Goal: Task Accomplishment & Management: Complete application form

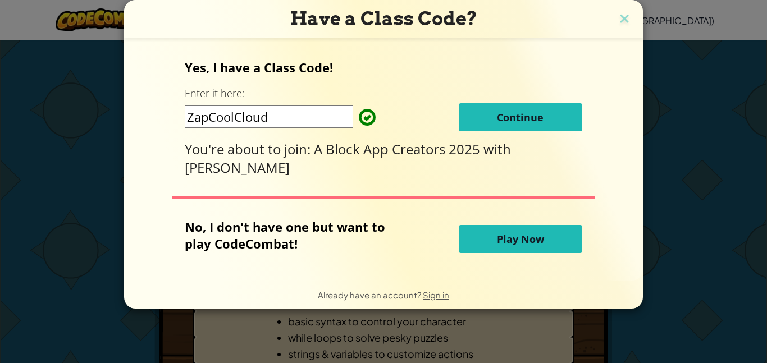
click at [555, 120] on button "Continue" at bounding box center [520, 117] width 123 height 28
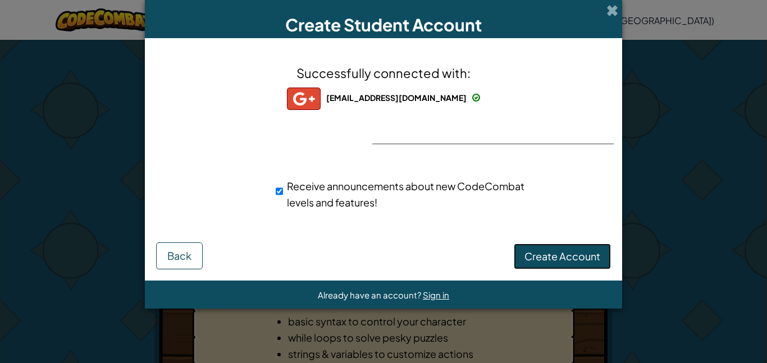
click at [555, 249] on button "Create Account" at bounding box center [562, 257] width 97 height 26
click at [585, 252] on button "Create Account" at bounding box center [562, 257] width 97 height 26
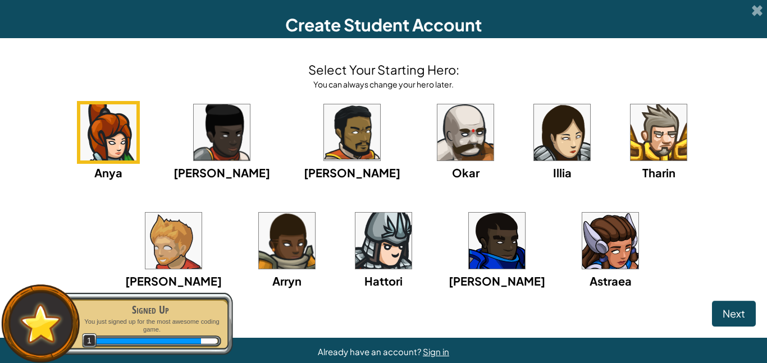
click at [437, 128] on img at bounding box center [465, 132] width 56 height 56
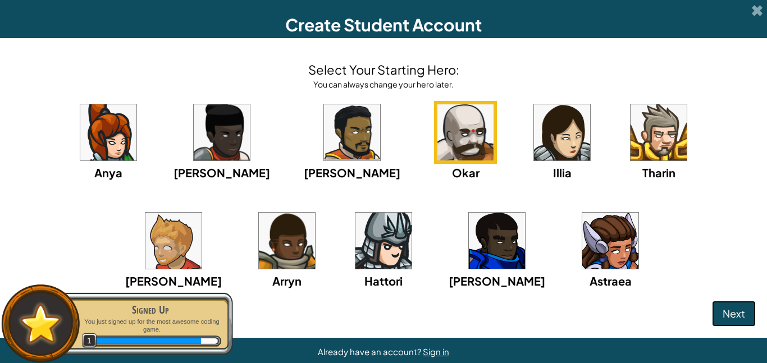
click at [729, 310] on span "Next" at bounding box center [733, 313] width 22 height 13
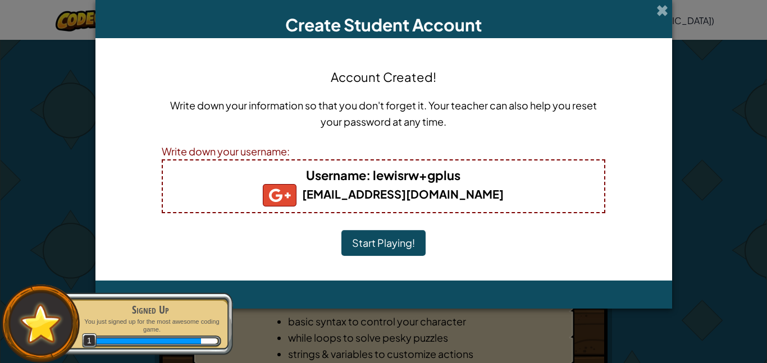
click at [393, 245] on button "Start Playing!" at bounding box center [383, 243] width 84 height 26
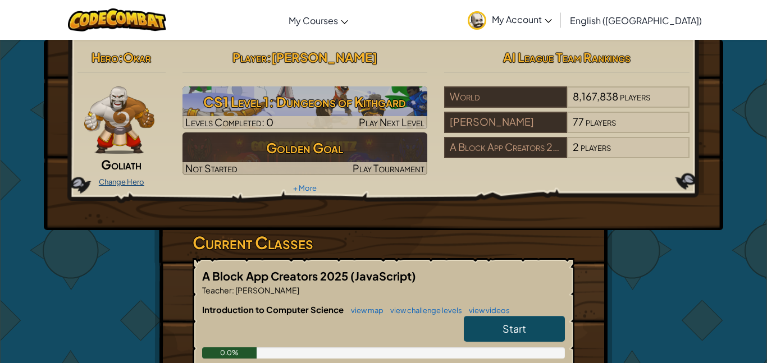
click at [125, 181] on link "Change Hero" at bounding box center [121, 181] width 45 height 9
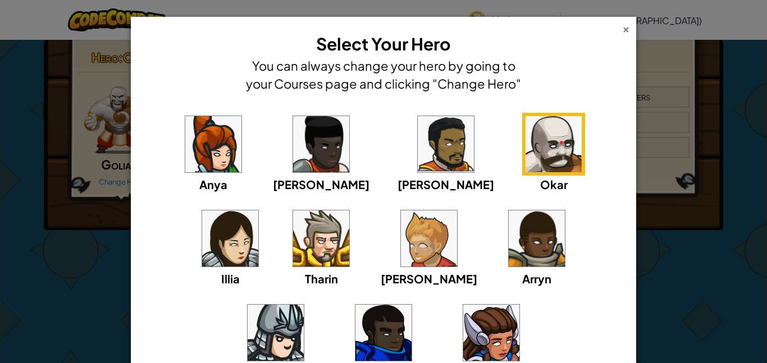
click at [624, 32] on div "×" at bounding box center [626, 28] width 8 height 12
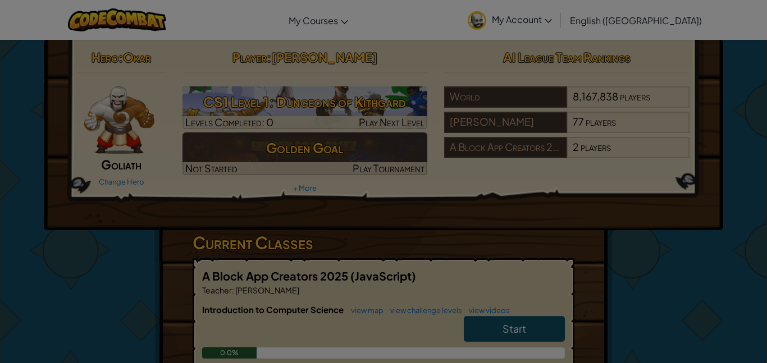
click at [557, 32] on link "My Account" at bounding box center [509, 19] width 95 height 35
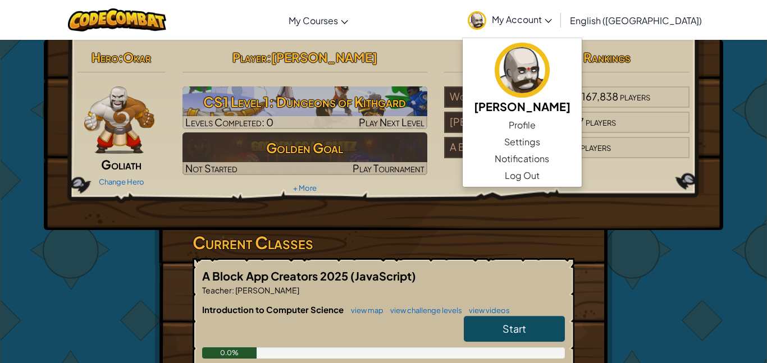
click at [443, 239] on h3 "Current Classes" at bounding box center [383, 242] width 382 height 25
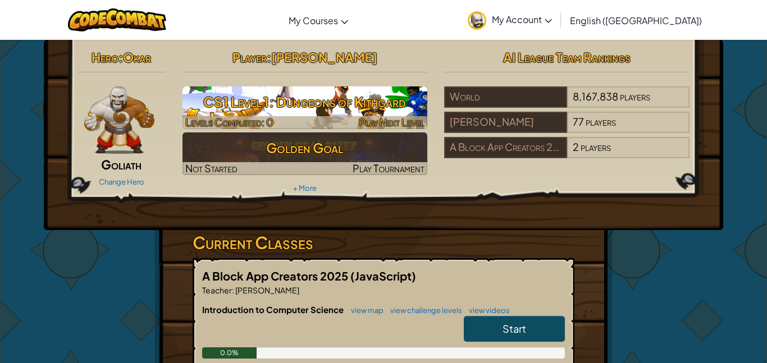
click at [333, 101] on h3 "CS1 Level 1: Dungeons of Kithgard" at bounding box center [304, 101] width 245 height 25
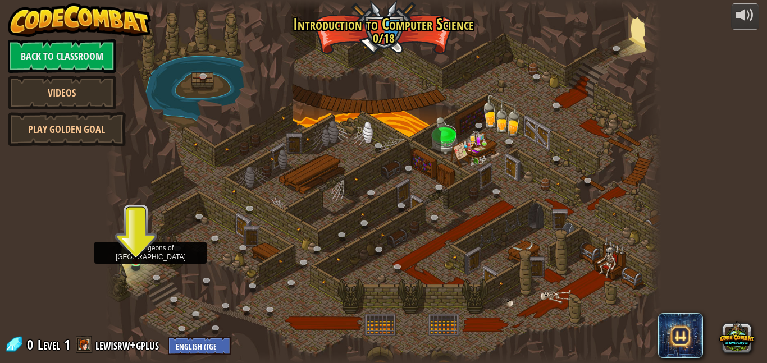
click at [143, 270] on div at bounding box center [384, 181] width 556 height 363
click at [136, 260] on img at bounding box center [136, 247] width 13 height 30
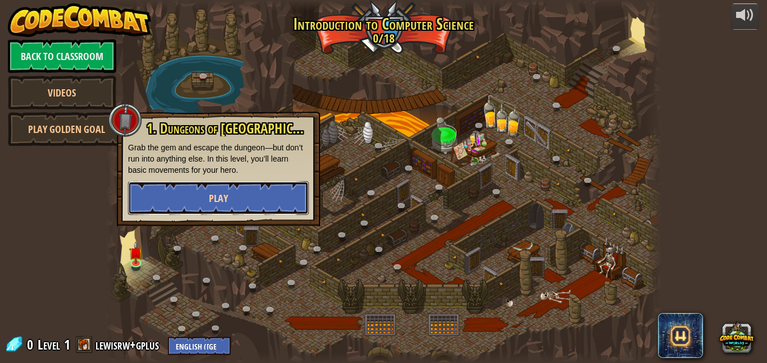
click at [153, 197] on button "Play" at bounding box center [218, 198] width 181 height 34
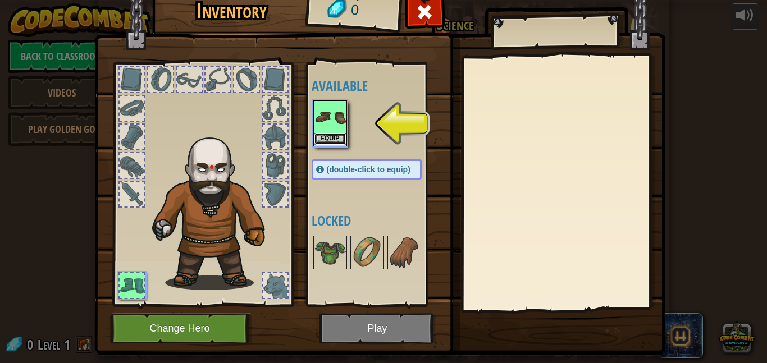
click at [328, 136] on button "Equip" at bounding box center [329, 139] width 31 height 12
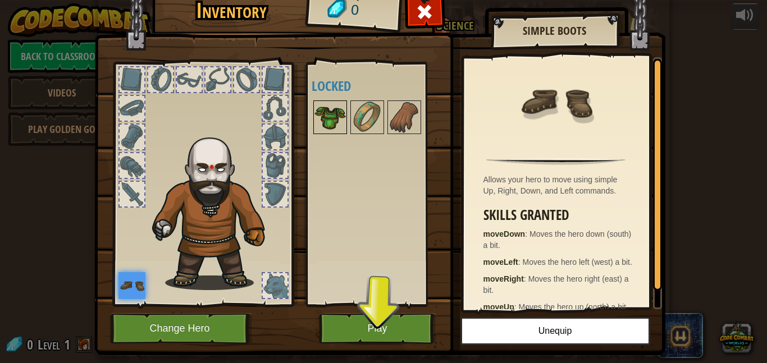
click at [336, 106] on img at bounding box center [329, 117] width 31 height 31
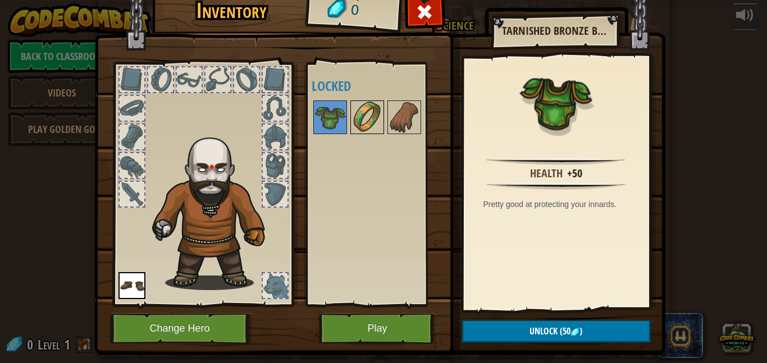
click at [368, 121] on img at bounding box center [366, 117] width 31 height 31
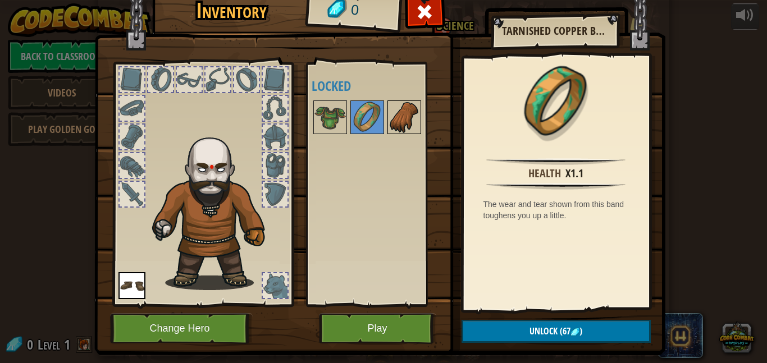
click at [402, 127] on img at bounding box center [403, 117] width 31 height 31
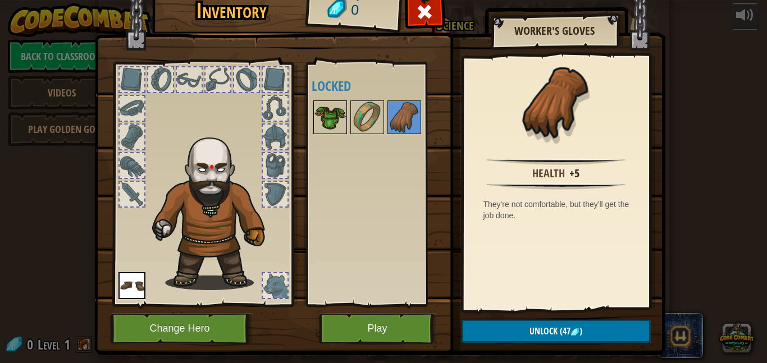
click at [323, 116] on img at bounding box center [329, 117] width 31 height 31
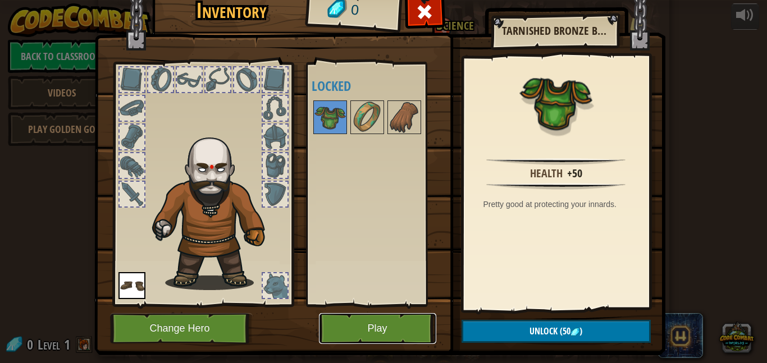
click at [386, 334] on button "Play" at bounding box center [377, 328] width 117 height 31
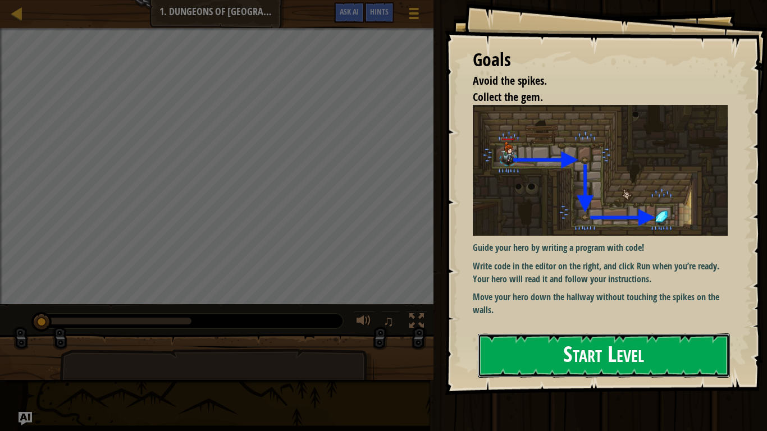
click at [523, 355] on button "Start Level" at bounding box center [604, 355] width 252 height 44
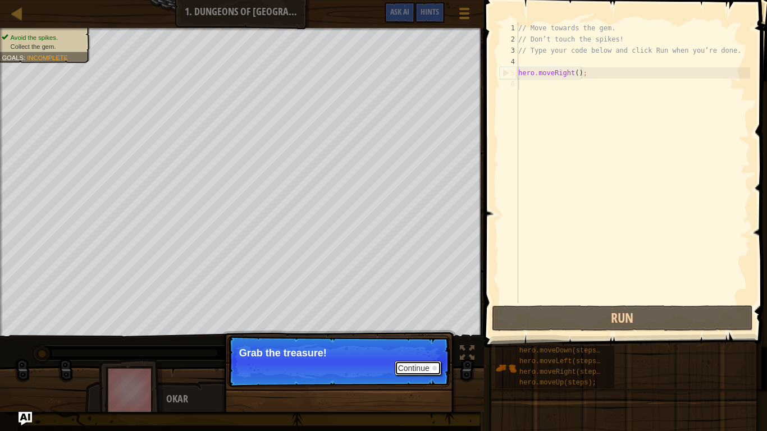
click at [410, 363] on button "Continue" at bounding box center [418, 368] width 47 height 15
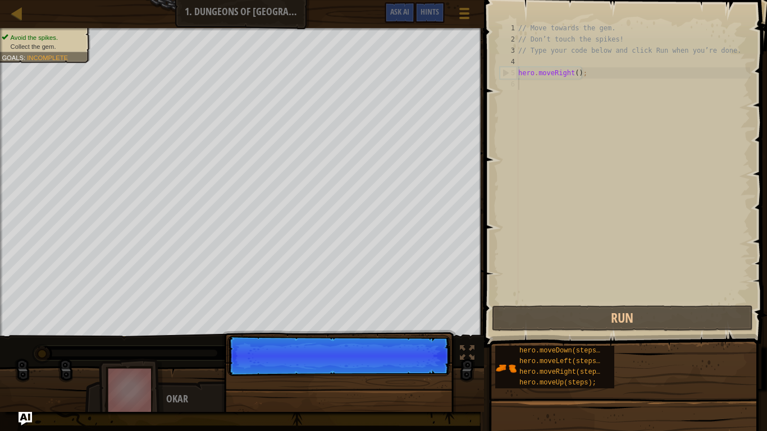
scroll to position [5, 0]
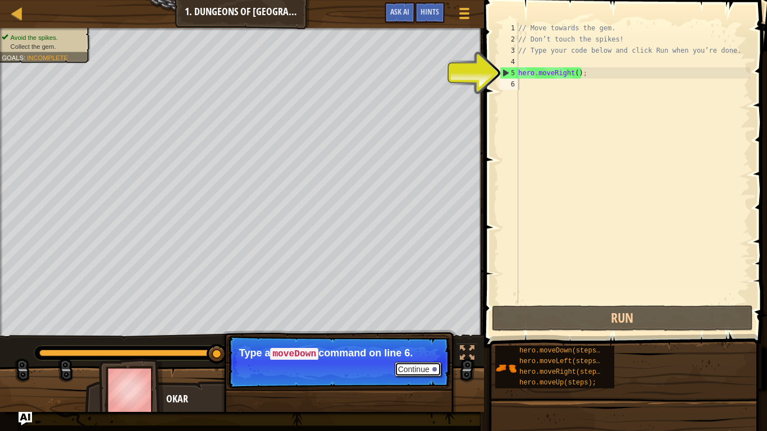
click at [410, 363] on button "Continue" at bounding box center [418, 369] width 47 height 15
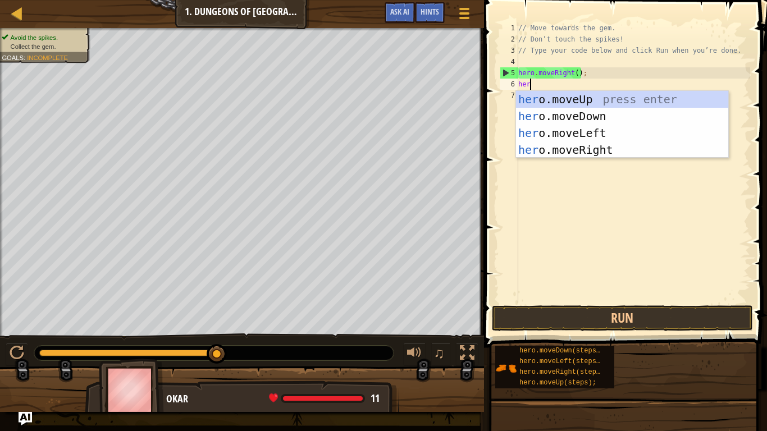
scroll to position [5, 2]
type textarea "hero"
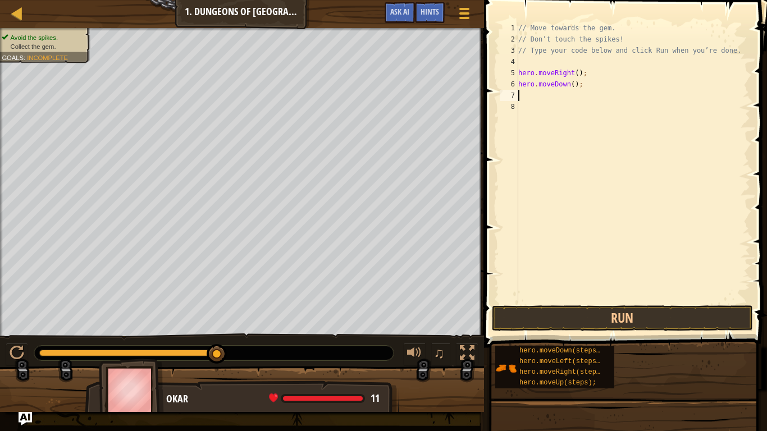
scroll to position [5, 0]
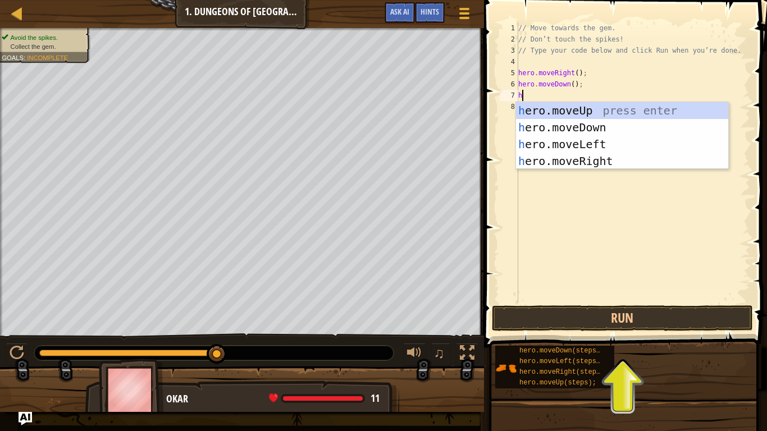
type textarea "he"
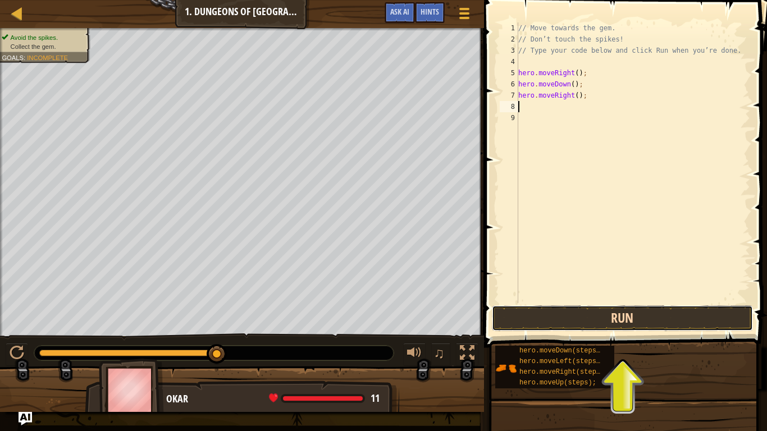
click at [608, 311] on button "Run" at bounding box center [623, 318] width 262 height 26
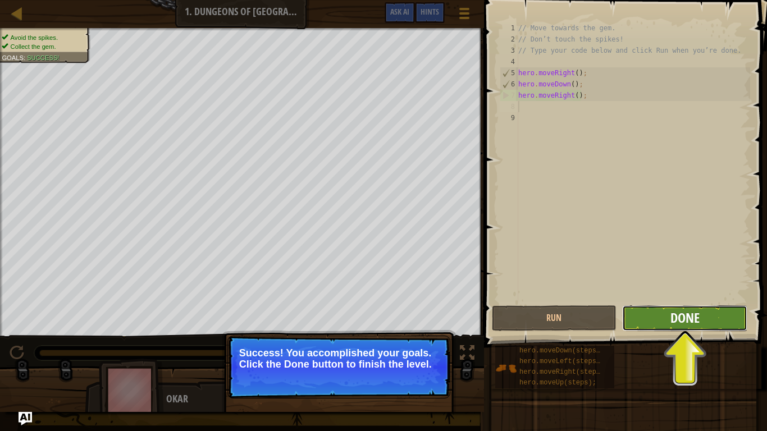
click at [679, 315] on span "Done" at bounding box center [684, 318] width 29 height 18
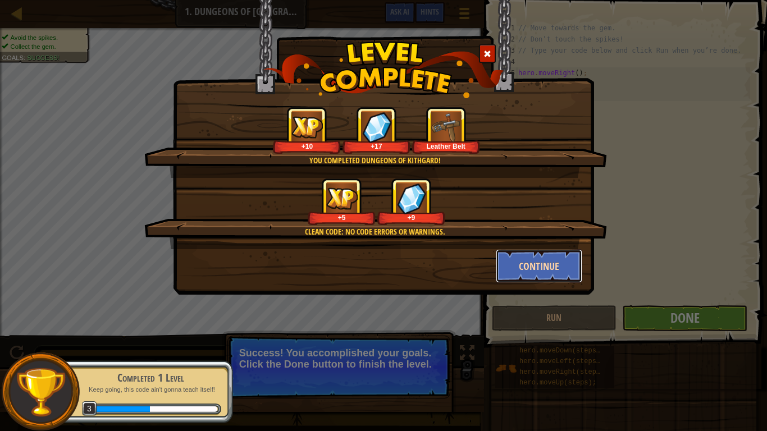
click at [534, 264] on button "Continue" at bounding box center [539, 266] width 87 height 34
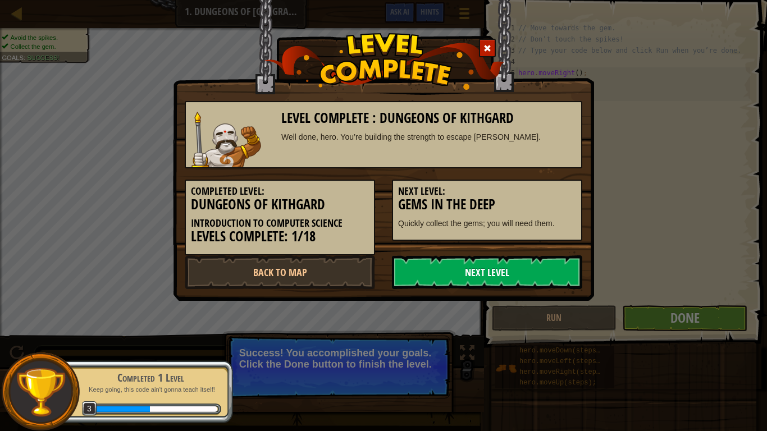
click at [445, 271] on link "Next Level" at bounding box center [487, 272] width 190 height 34
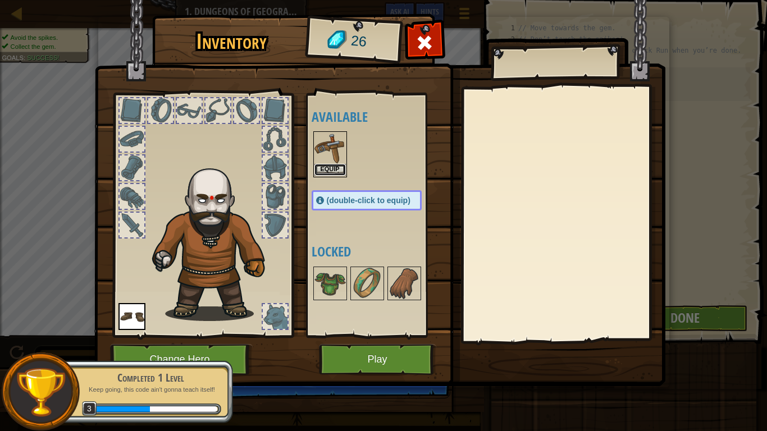
click at [320, 168] on button "Equip" at bounding box center [329, 170] width 31 height 12
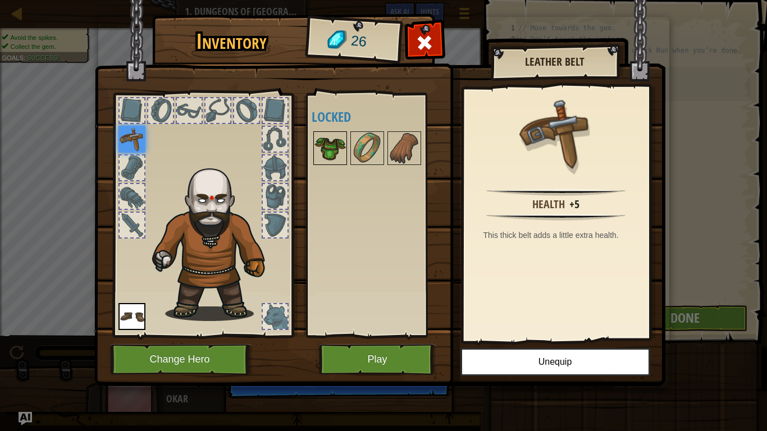
click at [336, 146] on img at bounding box center [329, 147] width 31 height 31
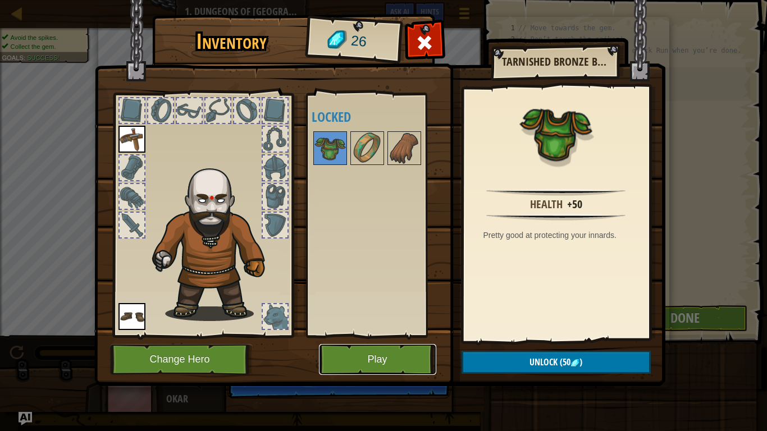
click at [390, 353] on button "Play" at bounding box center [377, 359] width 117 height 31
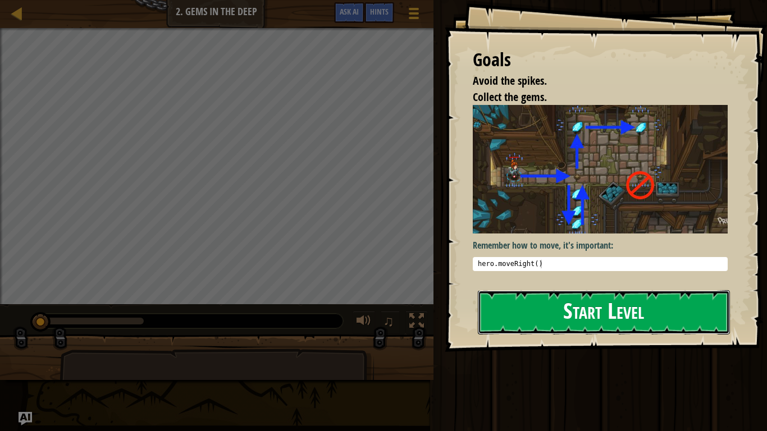
click at [551, 296] on button "Start Level" at bounding box center [604, 312] width 252 height 44
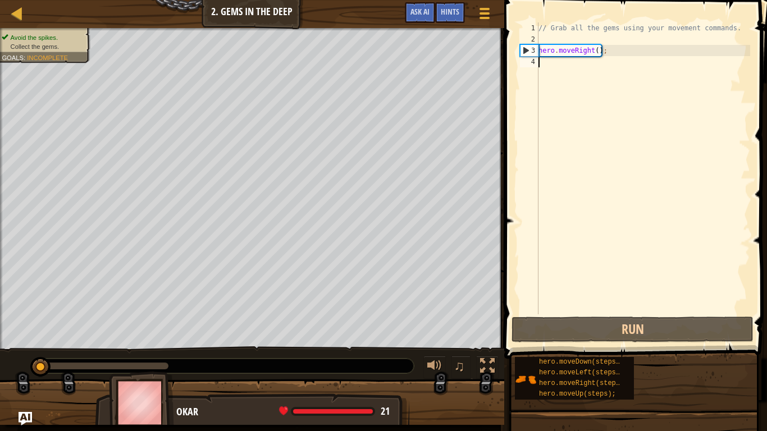
type textarea "h"
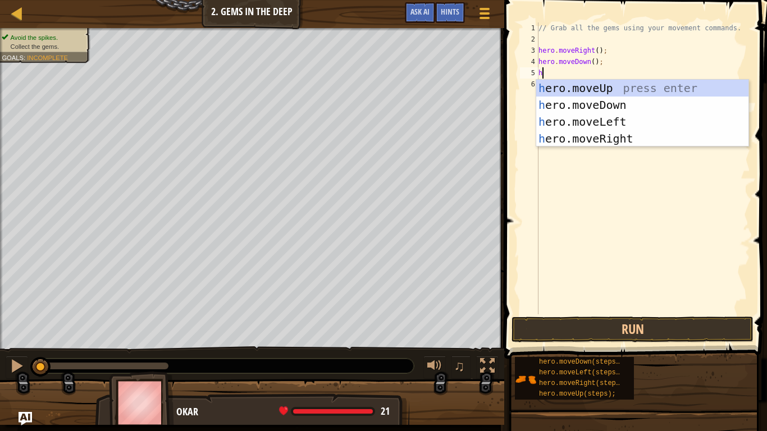
type textarea "he"
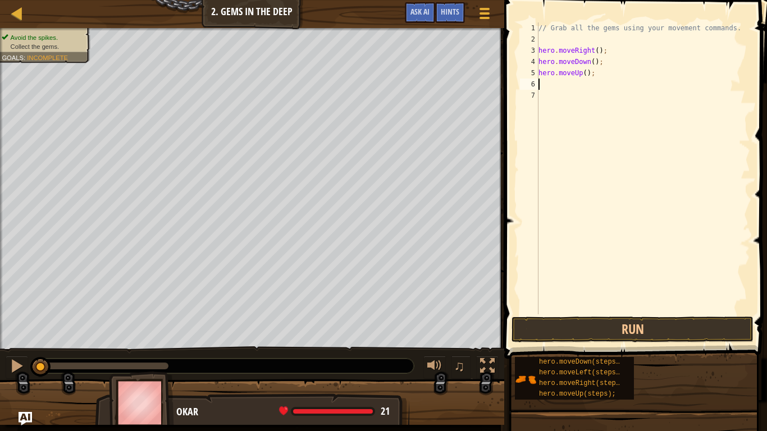
type textarea "h"
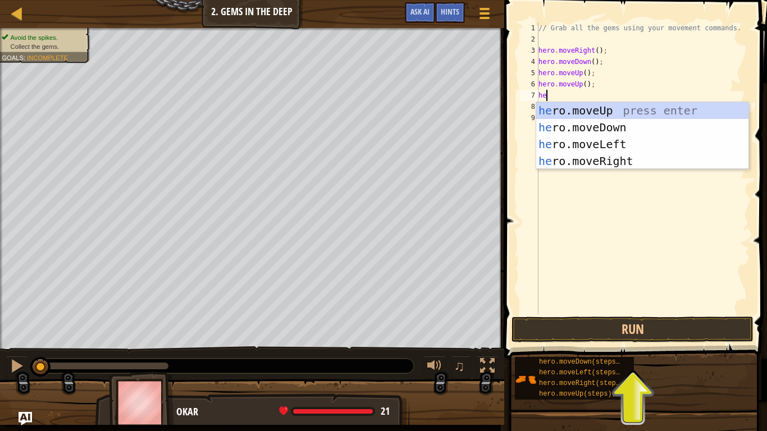
type textarea "her"
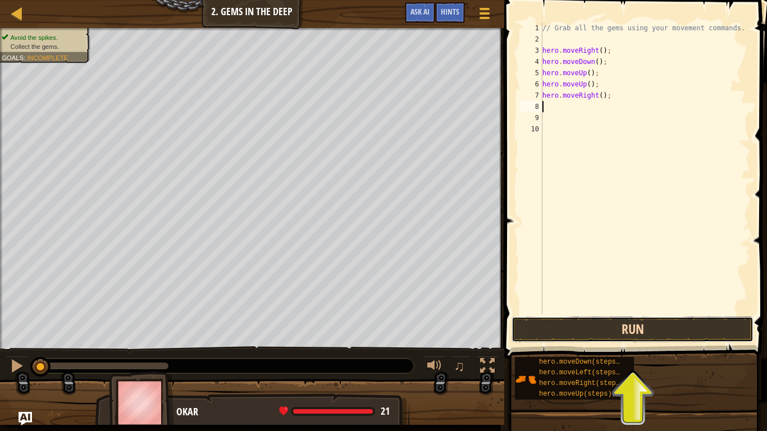
click at [546, 332] on button "Run" at bounding box center [632, 330] width 242 height 26
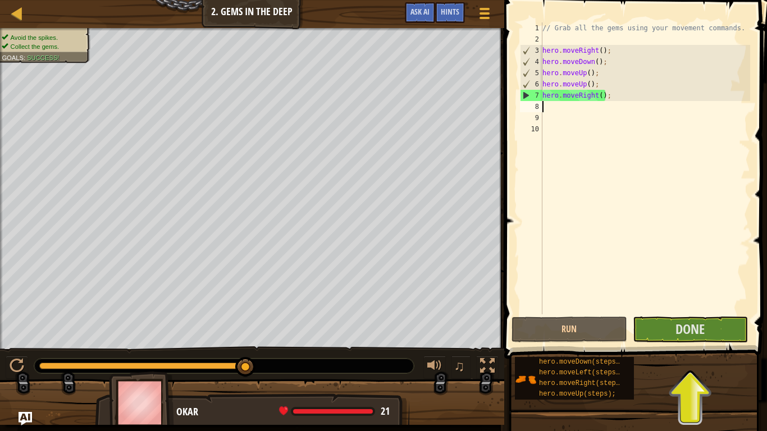
click at [699, 314] on div "// Grab all the gems using your movement commands. hero . moveRight ( ) ; hero …" at bounding box center [645, 179] width 210 height 314
click at [704, 330] on span "Done" at bounding box center [689, 329] width 29 height 18
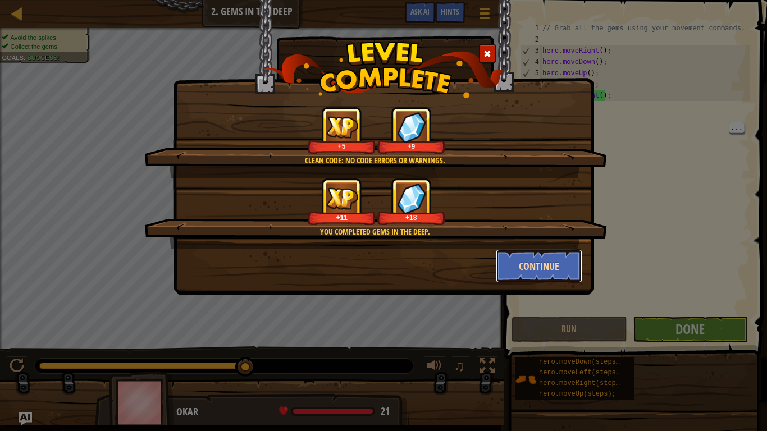
click at [524, 282] on button "Continue" at bounding box center [539, 266] width 87 height 34
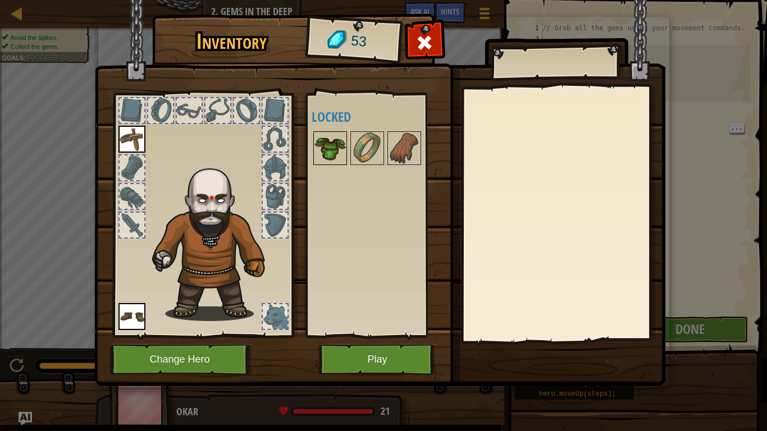
click at [323, 153] on img at bounding box center [329, 147] width 31 height 31
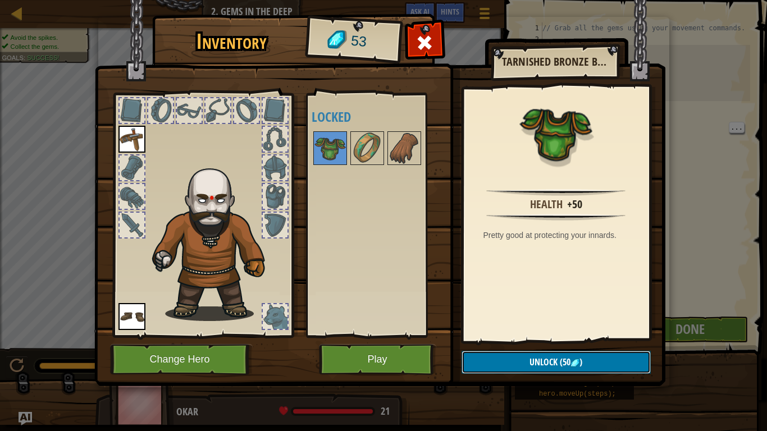
click at [589, 363] on button "Unlock (50 )" at bounding box center [555, 362] width 189 height 23
click at [580, 356] on button "Confirm" at bounding box center [555, 362] width 189 height 23
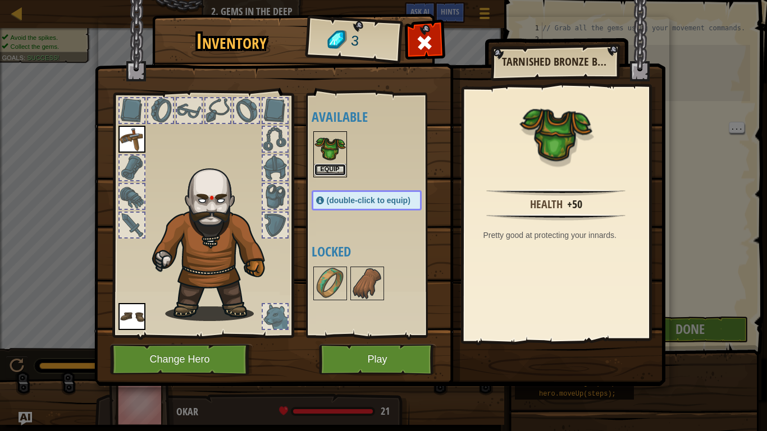
click at [326, 169] on button "Equip" at bounding box center [329, 170] width 31 height 12
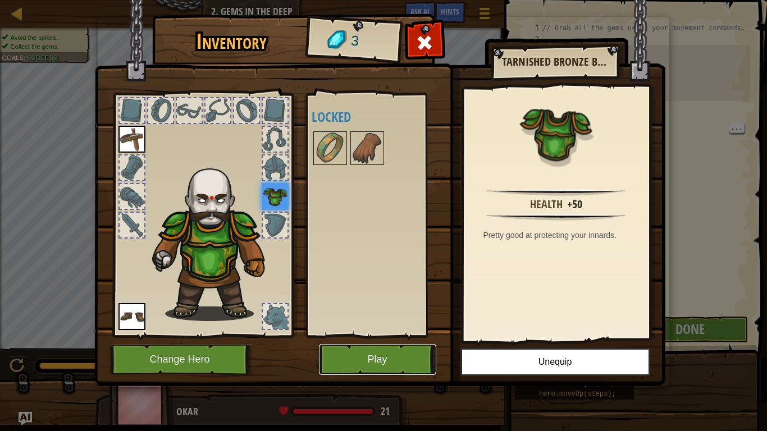
click at [387, 348] on button "Play" at bounding box center [377, 359] width 117 height 31
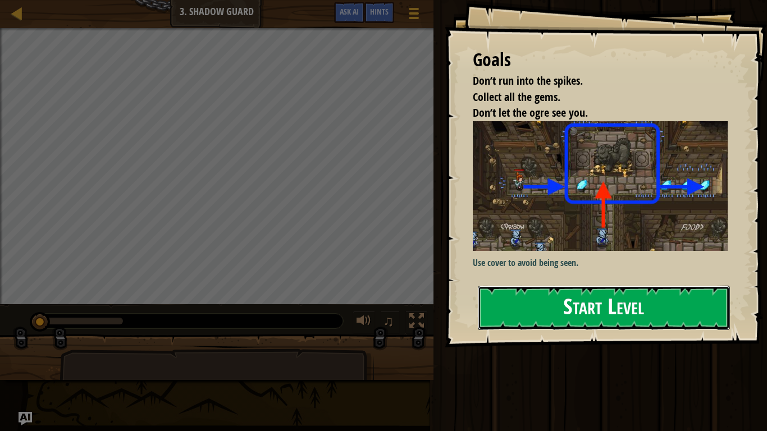
click at [579, 306] on button "Start Level" at bounding box center [604, 308] width 252 height 44
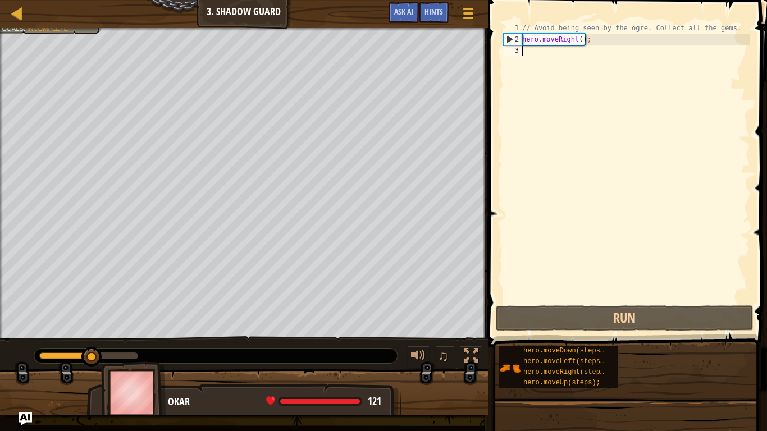
type textarea "h"
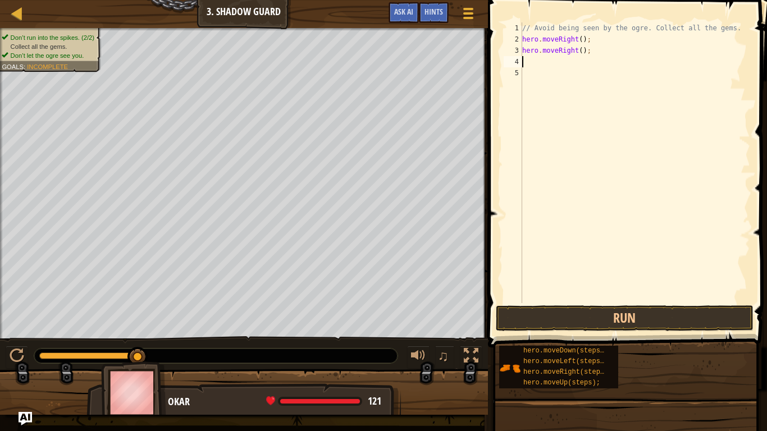
type textarea "h"
click at [599, 310] on button "Run" at bounding box center [625, 318] width 258 height 26
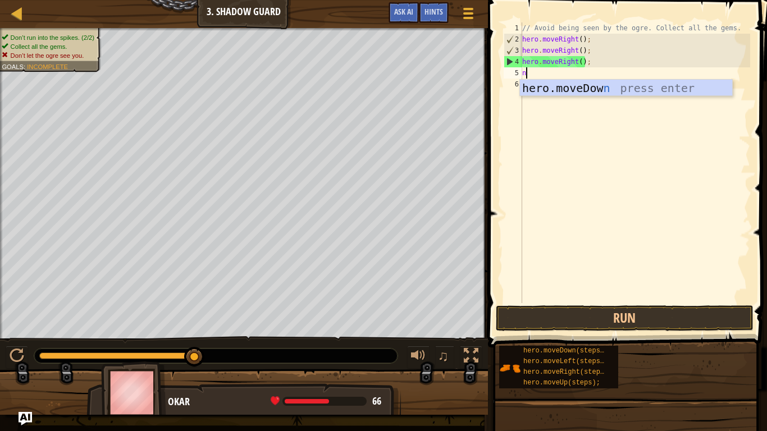
scroll to position [5, 1]
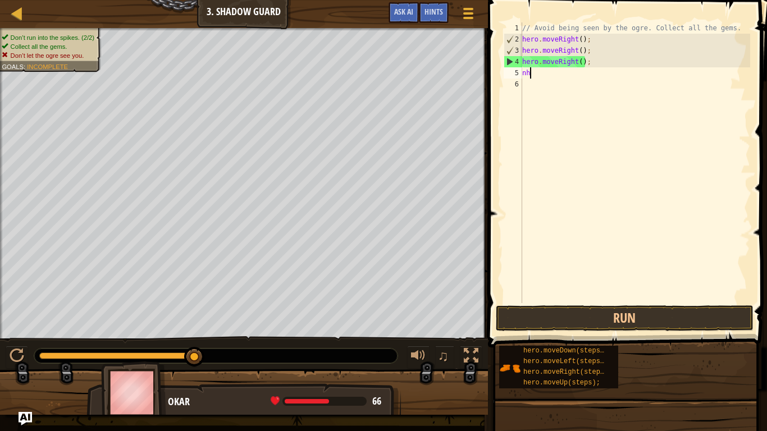
type textarea "n"
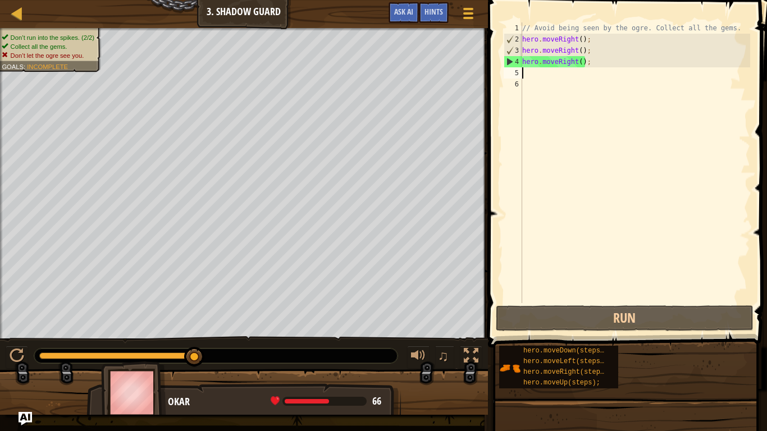
type textarea "d"
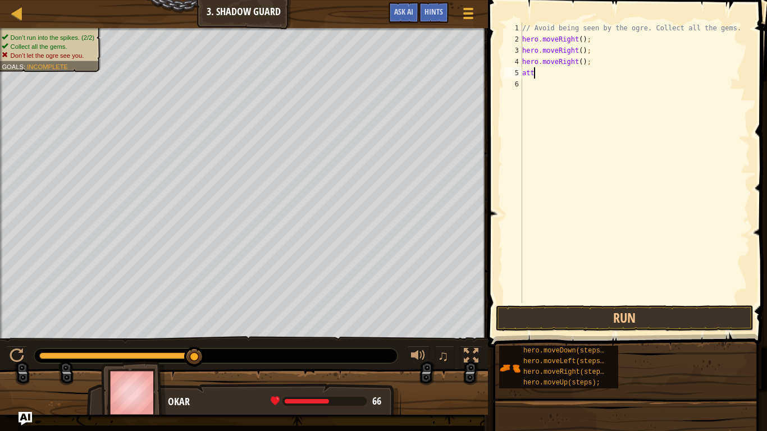
scroll to position [5, 1]
type textarea "a"
click at [588, 312] on button "Run" at bounding box center [625, 318] width 258 height 26
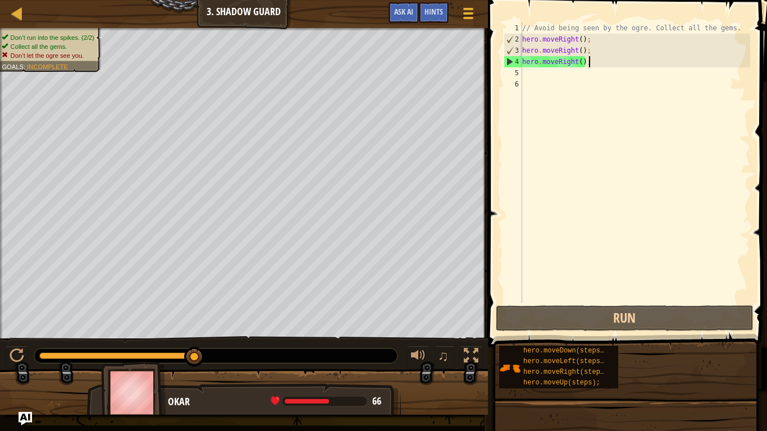
click at [606, 58] on div "// Avoid being seen by the ogre. Collect all the gems. hero . moveRight ( ) ; h…" at bounding box center [635, 173] width 230 height 303
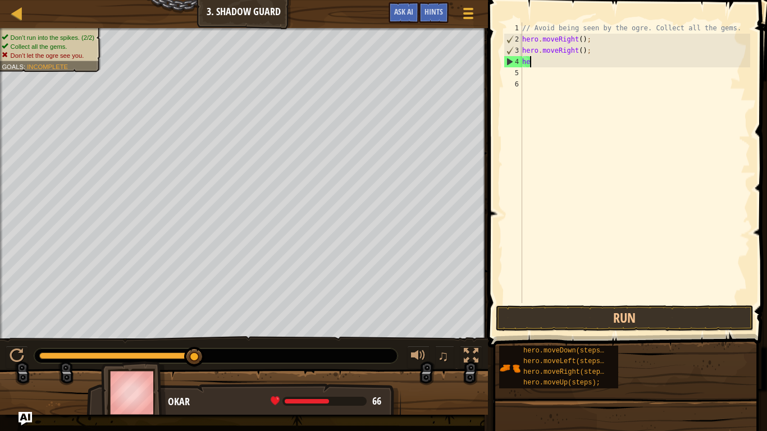
type textarea "h"
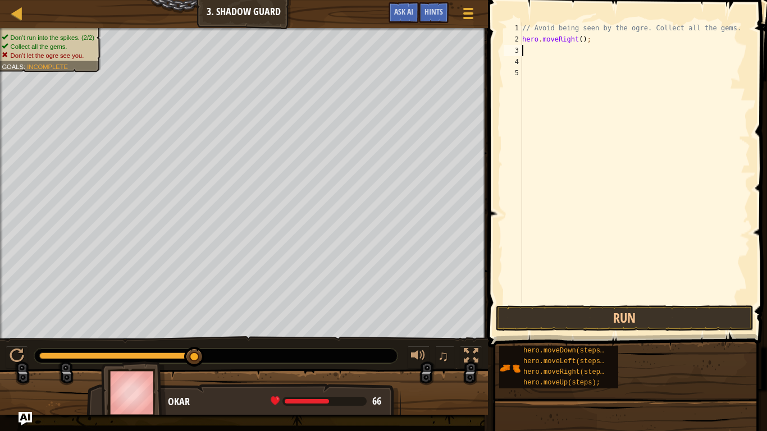
type textarea "h"
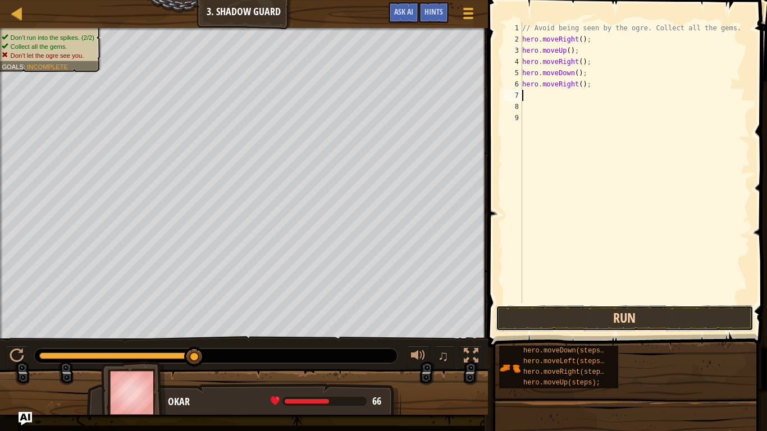
click at [641, 325] on button "Run" at bounding box center [625, 318] width 258 height 26
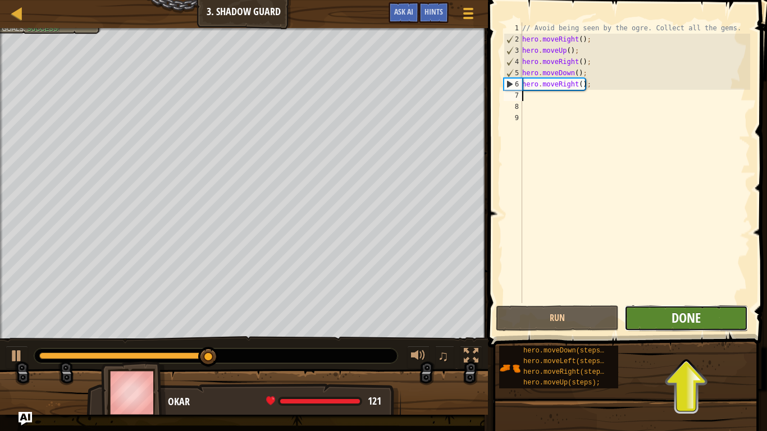
click at [700, 312] on span "Done" at bounding box center [685, 318] width 29 height 18
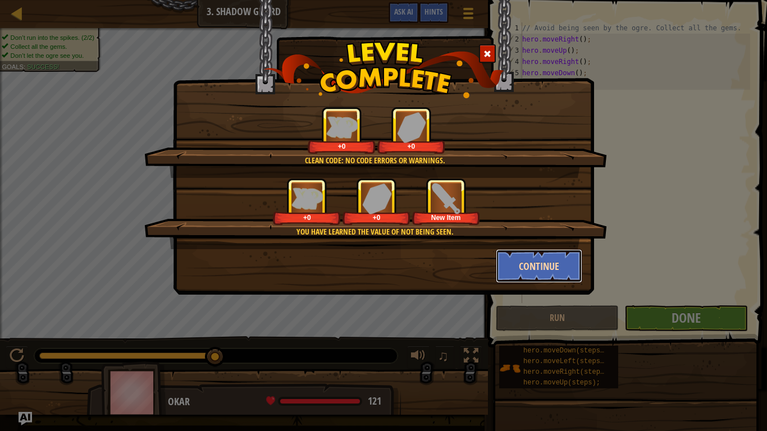
click at [544, 273] on button "Continue" at bounding box center [539, 266] width 87 height 34
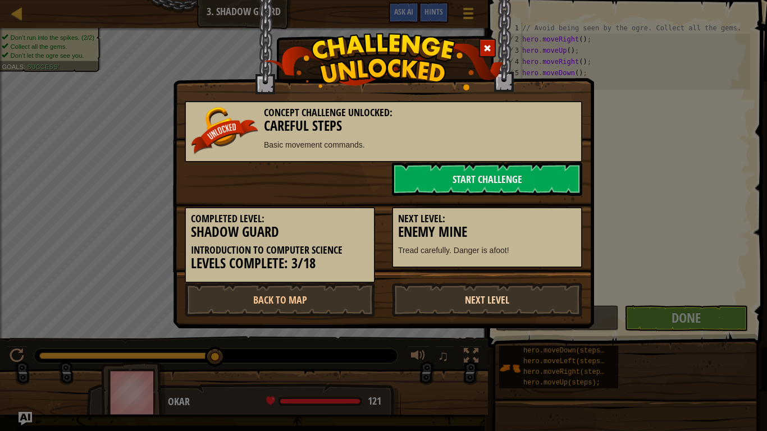
click at [535, 292] on link "Next Level" at bounding box center [487, 300] width 190 height 34
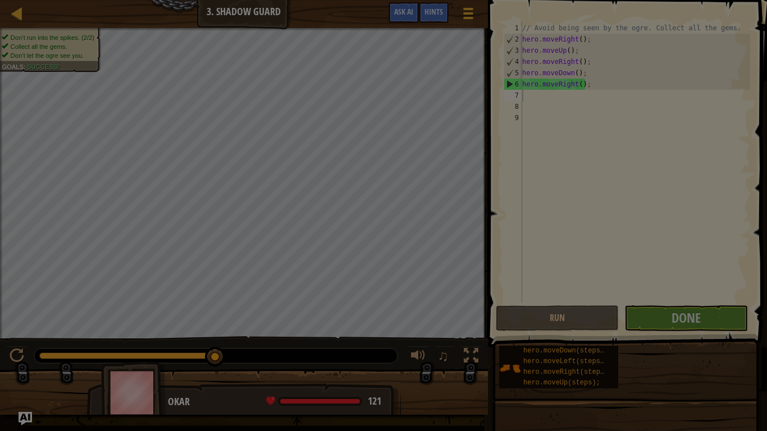
click at [511, 301] on div at bounding box center [383, 215] width 767 height 431
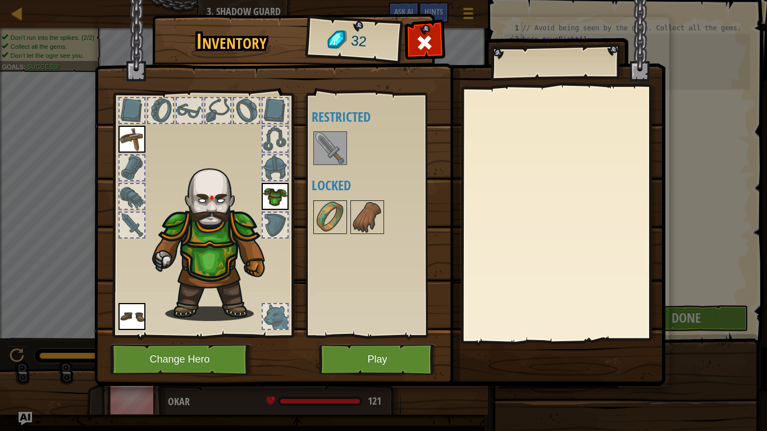
click at [331, 137] on img at bounding box center [329, 147] width 31 height 31
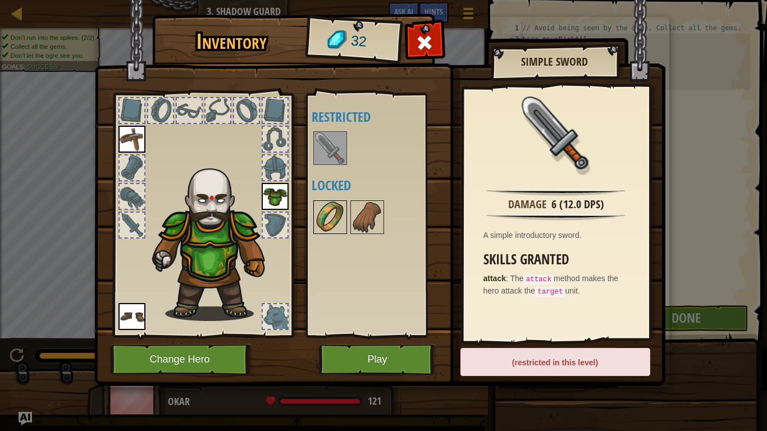
click at [328, 219] on img at bounding box center [329, 216] width 31 height 31
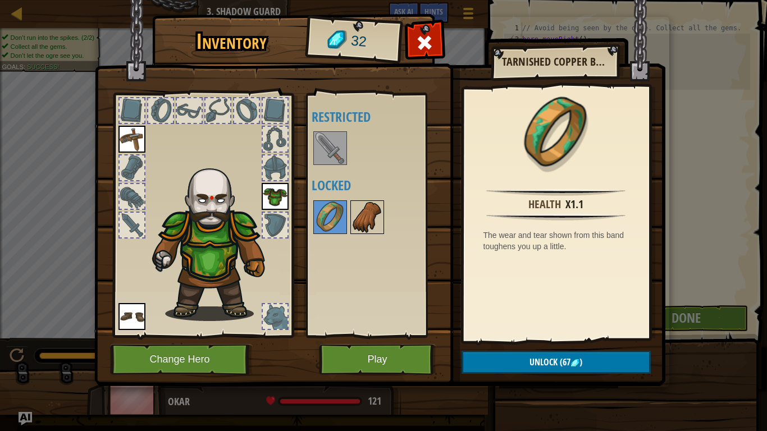
click at [374, 226] on img at bounding box center [366, 216] width 31 height 31
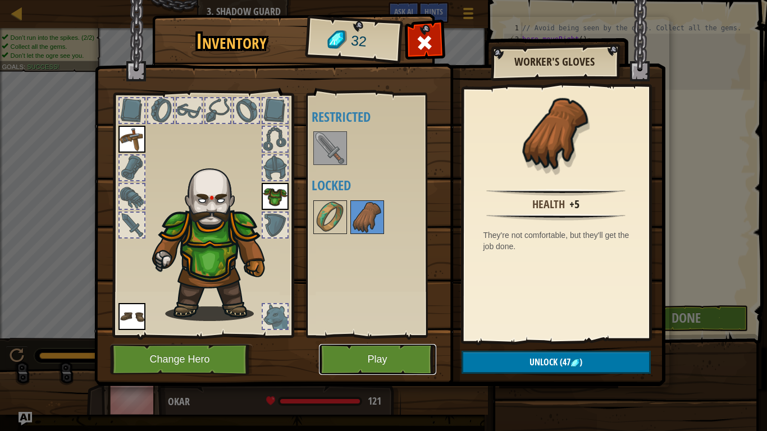
click at [377, 357] on button "Play" at bounding box center [377, 359] width 117 height 31
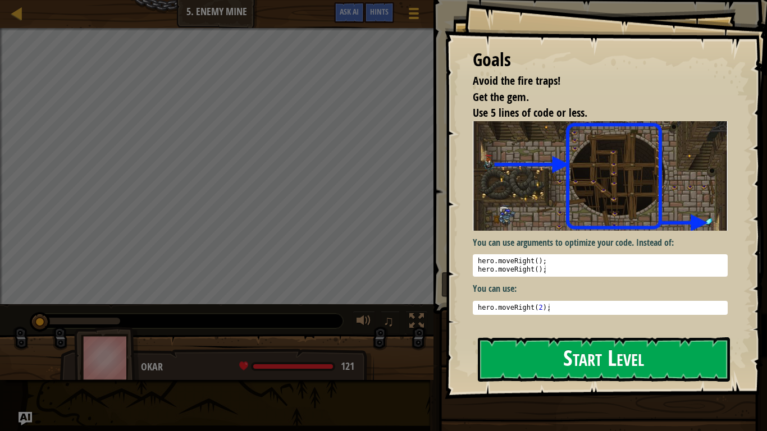
click at [547, 363] on button "Start Level" at bounding box center [604, 359] width 252 height 44
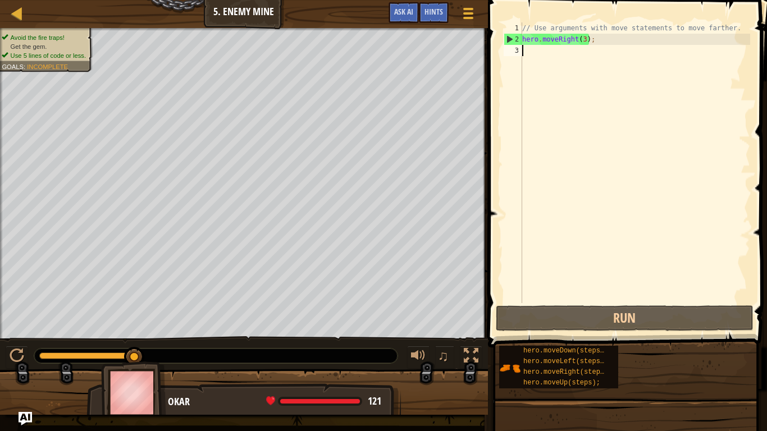
click at [580, 42] on div "// Use arguments with move statements to move farther. hero . moveRight ( 3 ) ;" at bounding box center [635, 173] width 230 height 303
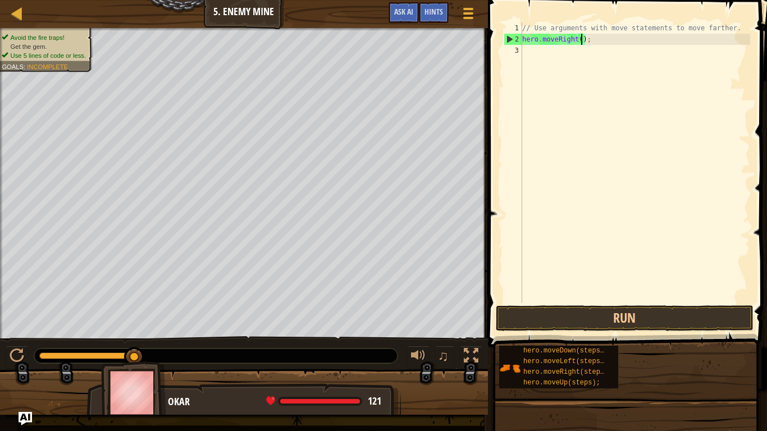
type textarea "hero.moveRight(4);"
type textarea "m"
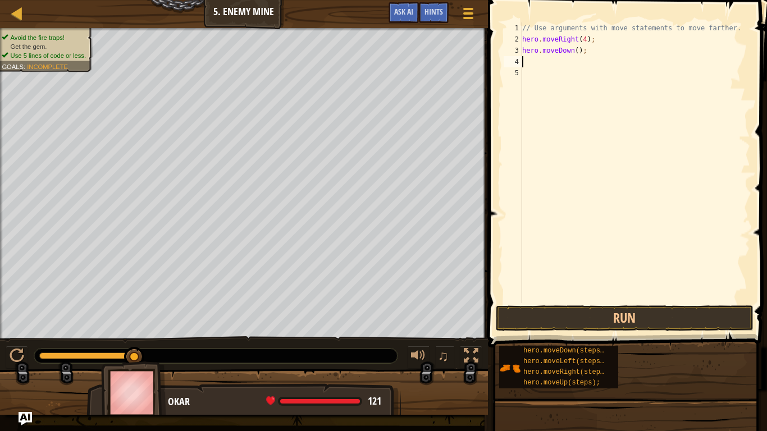
click at [577, 51] on div "// Use arguments with move statements to move farther. hero . moveRight ( 4 ) ;…" at bounding box center [635, 173] width 230 height 303
type textarea "hero.moveDown(2);"
type textarea "h"
click at [581, 61] on div "// Use arguments with move statements to move farther. hero . moveRight ( 4 ) ;…" at bounding box center [635, 173] width 230 height 303
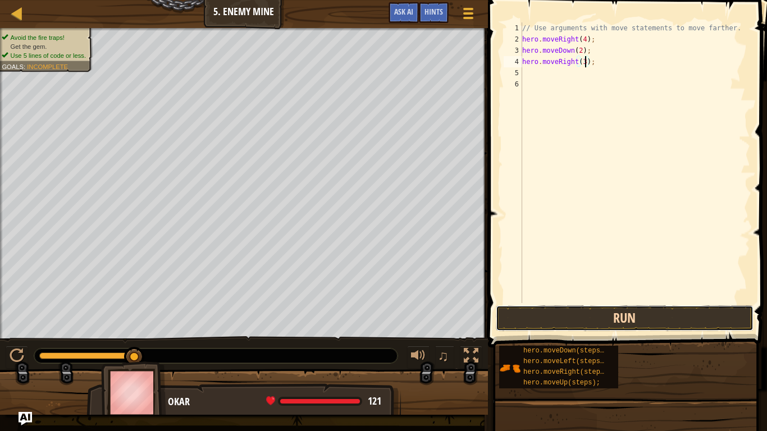
click at [613, 318] on button "Run" at bounding box center [625, 318] width 258 height 26
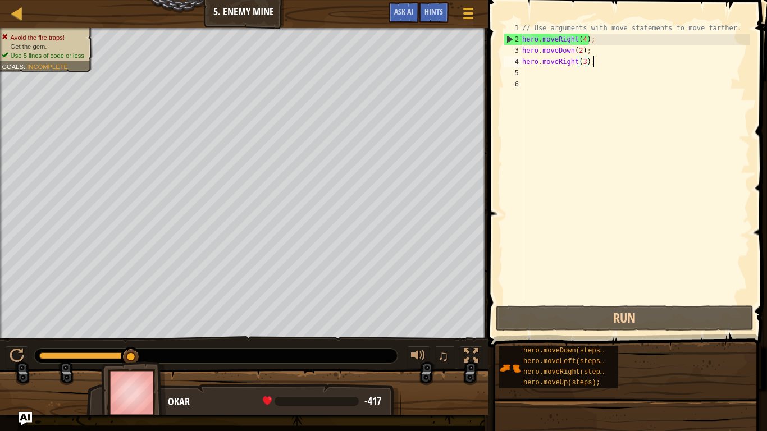
click at [595, 59] on div "// Use arguments with move statements to move farther. hero . moveRight ( 4 ) ;…" at bounding box center [635, 173] width 230 height 303
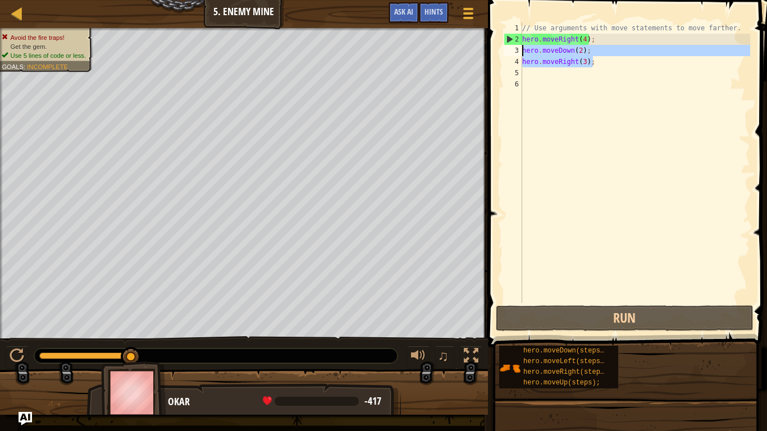
drag, startPoint x: 594, startPoint y: 59, endPoint x: 523, endPoint y: 50, distance: 71.9
click at [523, 50] on div "// Use arguments with move statements to move farther. hero . moveRight ( 4 ) ;…" at bounding box center [635, 173] width 230 height 303
type textarea "hero.moveDown(2); hero.moveRight(3);"
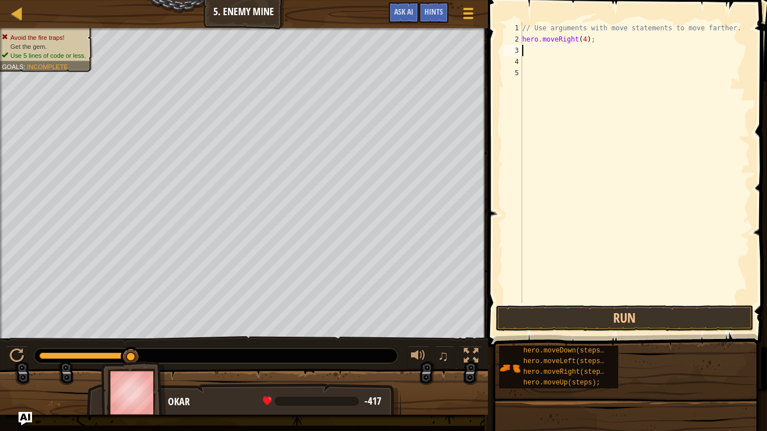
click at [582, 43] on div "// Use arguments with move statements to move farther. hero . moveRight ( 4 ) ;" at bounding box center [635, 173] width 230 height 303
type textarea "hero.moveRight(3);"
type textarea "h"
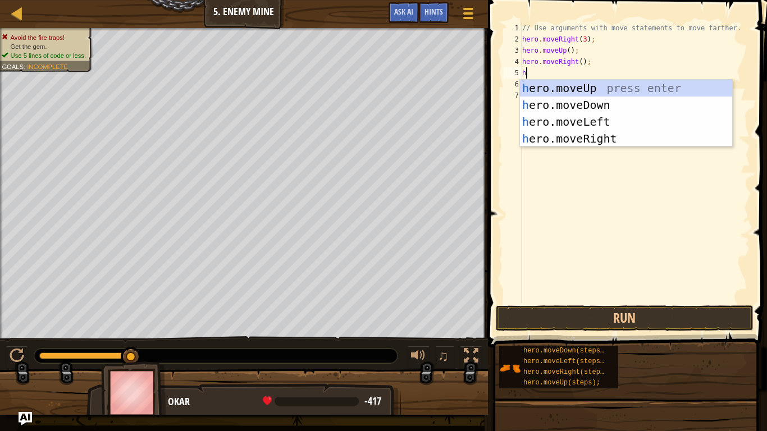
type textarea "he"
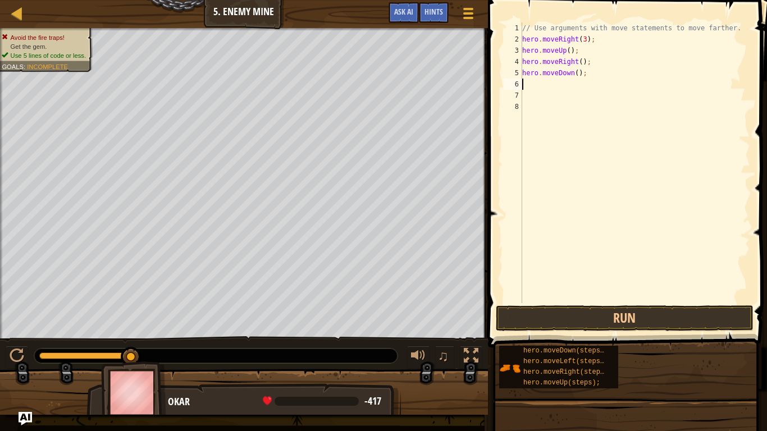
click at [576, 74] on div "// Use arguments with move statements to move farther. hero . moveRight ( 3 ) ;…" at bounding box center [635, 173] width 230 height 303
type textarea "hero.moveDown(3);"
click at [528, 81] on div "// Use arguments with move statements to move farther. hero . moveRight ( 3 ) ;…" at bounding box center [635, 173] width 230 height 303
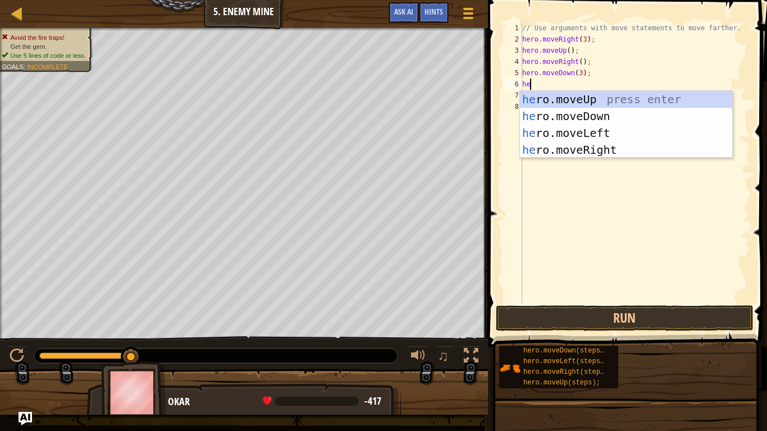
type textarea "her"
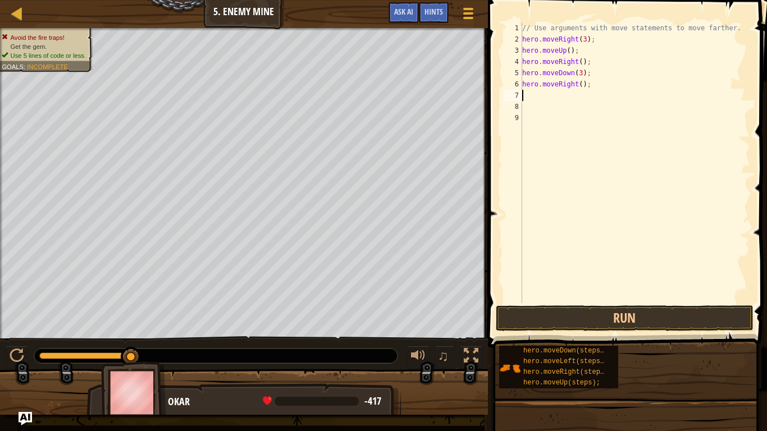
click at [578, 82] on div "// Use arguments with move statements to move farther. hero . moveRight ( 3 ) ;…" at bounding box center [635, 173] width 230 height 303
type textarea "hero.moveRight(3);"
click at [583, 318] on button "Run" at bounding box center [625, 318] width 258 height 26
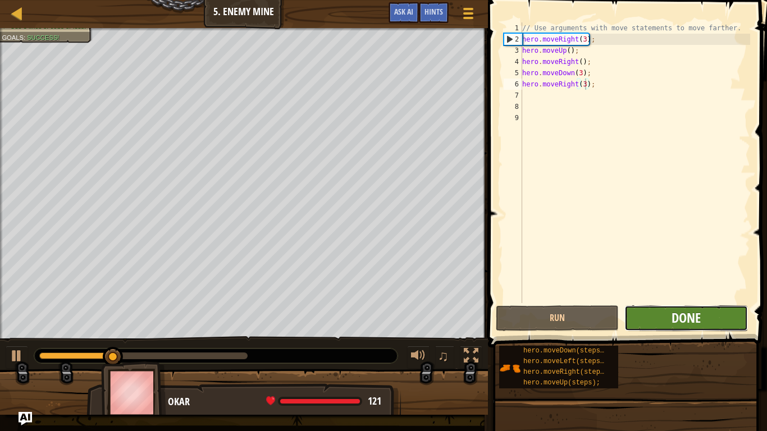
click at [672, 312] on span "Done" at bounding box center [685, 318] width 29 height 18
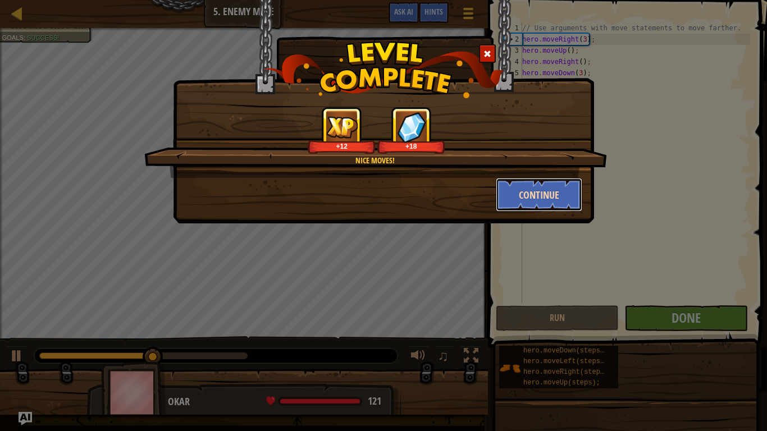
click at [545, 191] on button "Continue" at bounding box center [539, 195] width 87 height 34
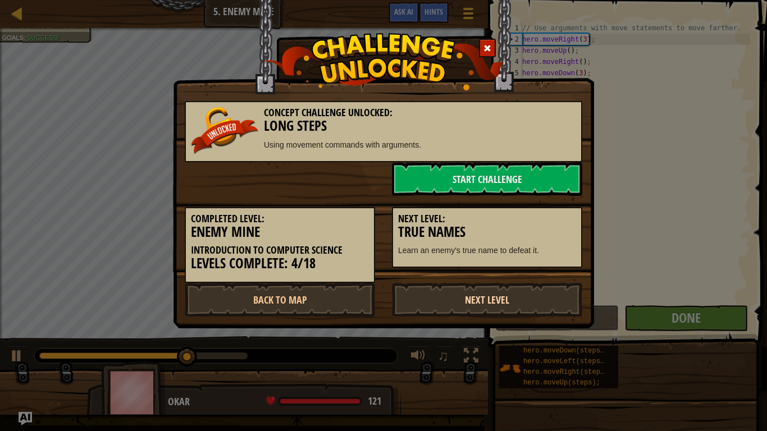
click at [455, 302] on link "Next Level" at bounding box center [487, 300] width 190 height 34
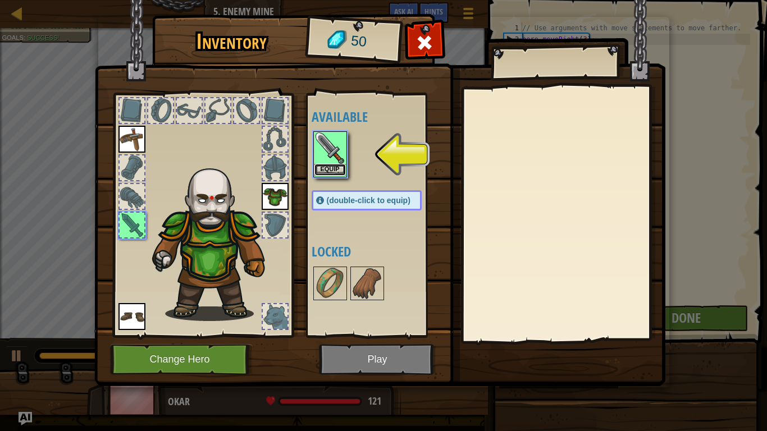
click at [334, 171] on button "Equip" at bounding box center [329, 170] width 31 height 12
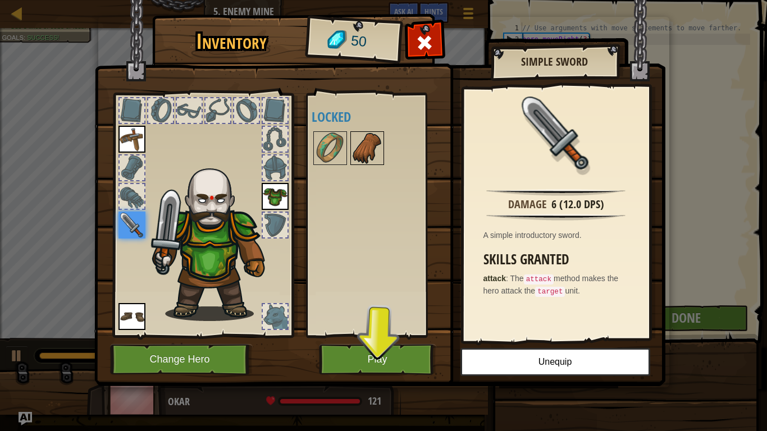
click at [355, 158] on img at bounding box center [366, 147] width 31 height 31
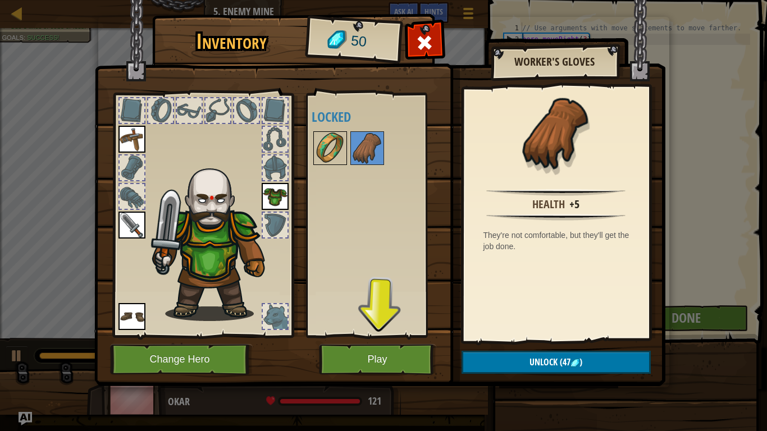
click at [329, 155] on img at bounding box center [329, 147] width 31 height 31
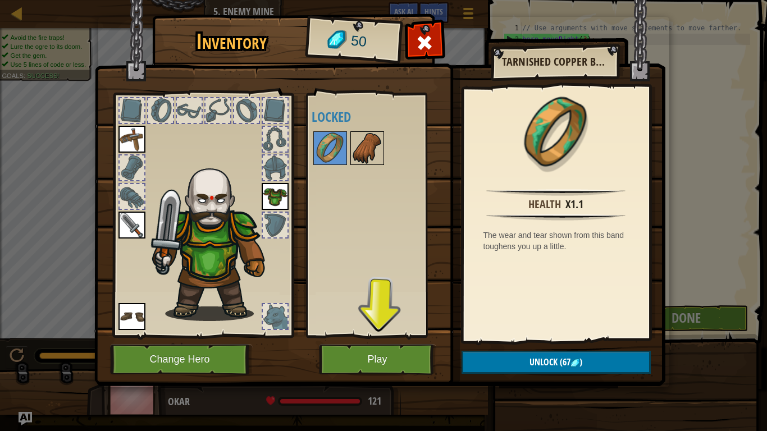
click at [360, 160] on img at bounding box center [366, 147] width 31 height 31
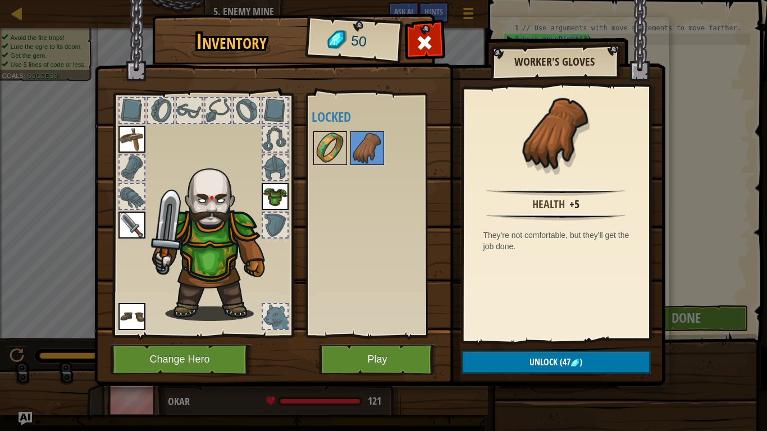
click at [318, 161] on img at bounding box center [329, 147] width 31 height 31
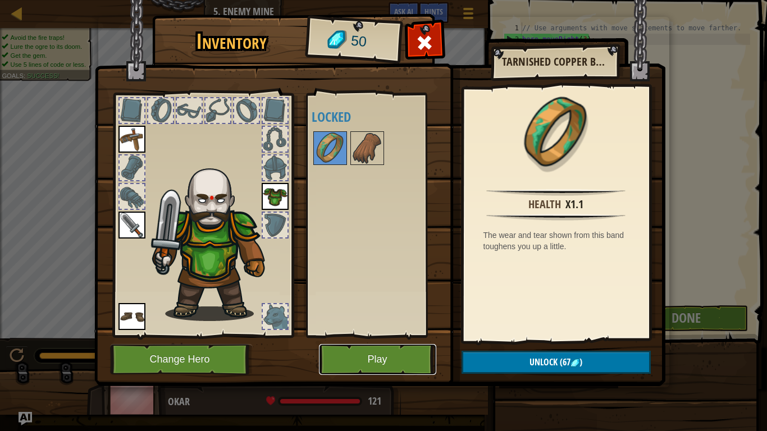
click at [346, 352] on button "Play" at bounding box center [377, 359] width 117 height 31
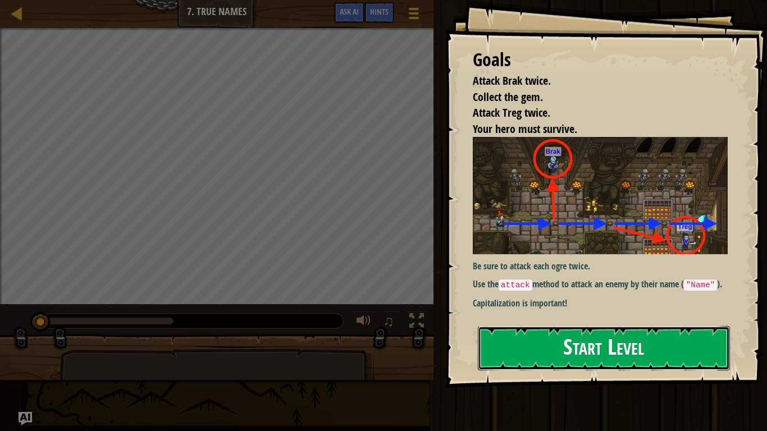
click at [560, 337] on button "Start Level" at bounding box center [604, 348] width 252 height 44
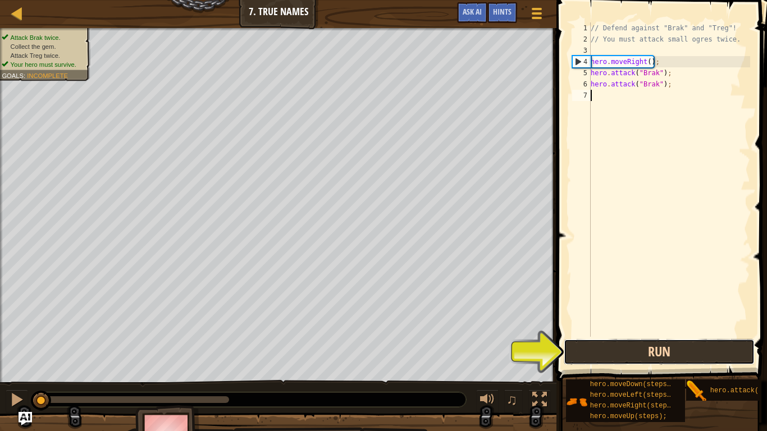
click at [607, 344] on button "Run" at bounding box center [658, 352] width 191 height 26
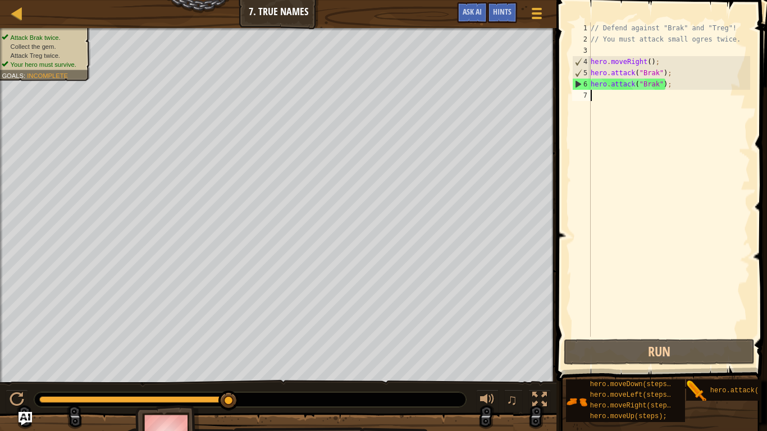
type textarea "h"
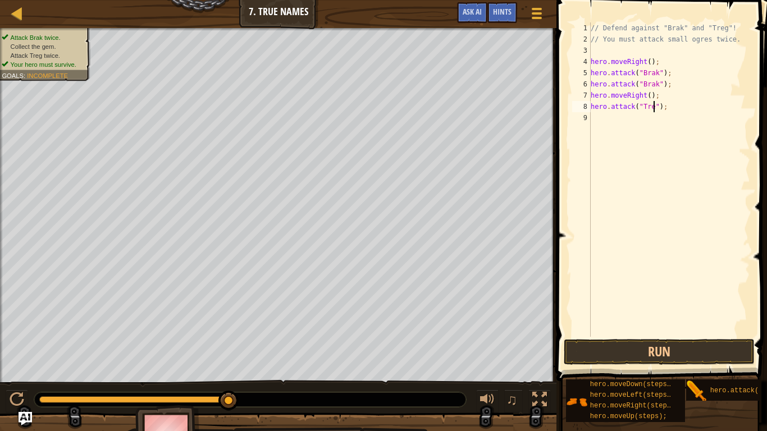
type textarea "hero.attack("Treg");"
click at [657, 355] on button "Run" at bounding box center [658, 352] width 191 height 26
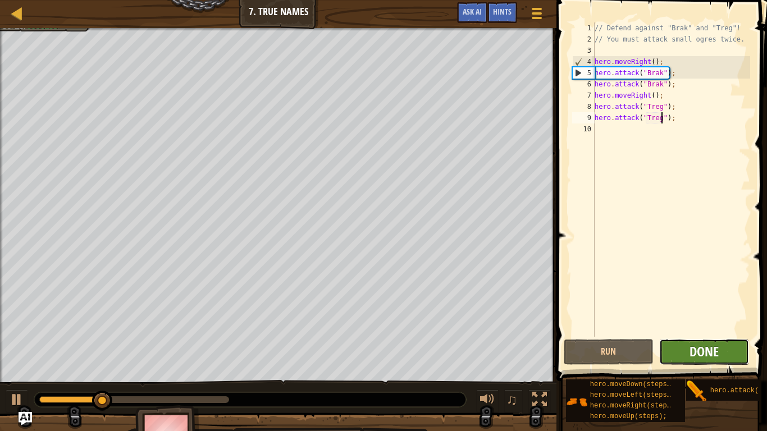
click at [696, 352] on span "Done" at bounding box center [703, 351] width 29 height 18
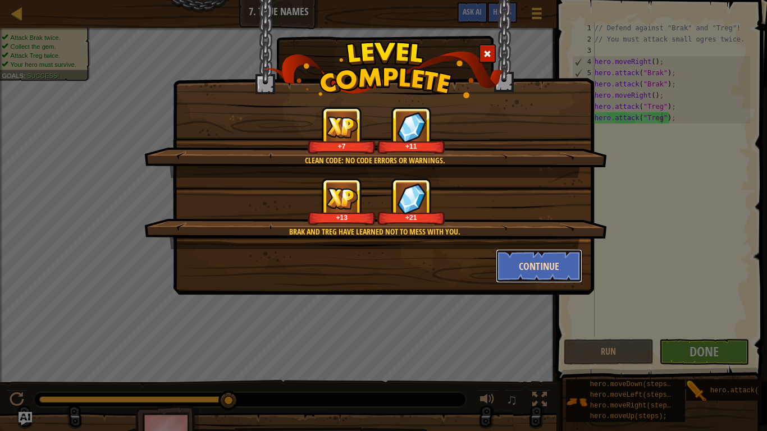
click at [515, 262] on button "Continue" at bounding box center [539, 266] width 87 height 34
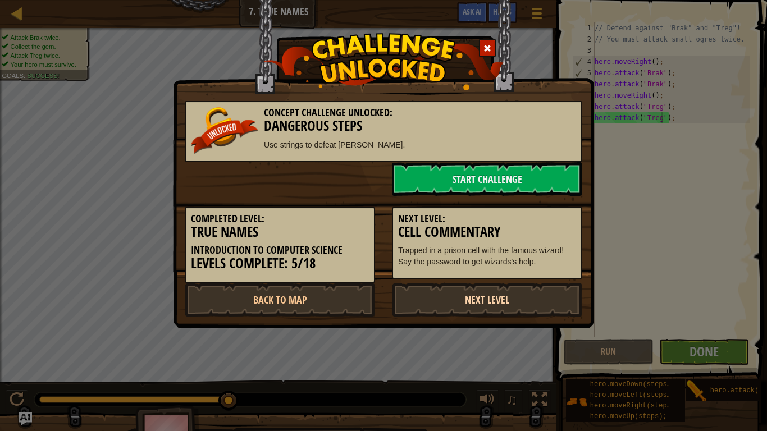
click at [539, 305] on link "Next Level" at bounding box center [487, 300] width 190 height 34
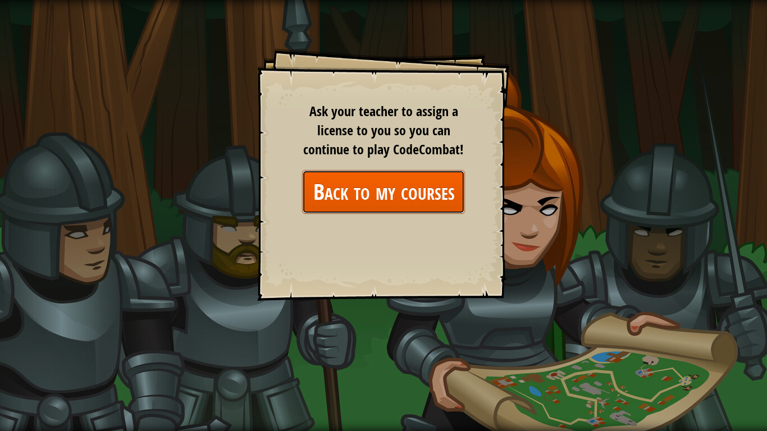
click at [366, 202] on link "Back to my courses" at bounding box center [383, 191] width 163 height 43
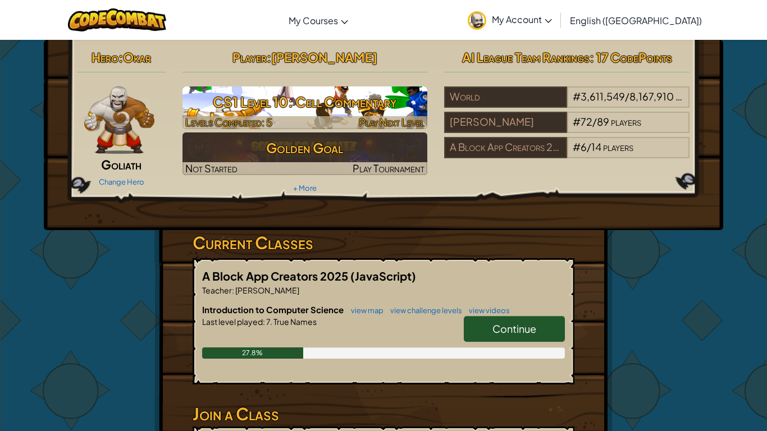
click at [295, 111] on h3 "CS1 Level 10: Cell Commentary" at bounding box center [304, 101] width 245 height 25
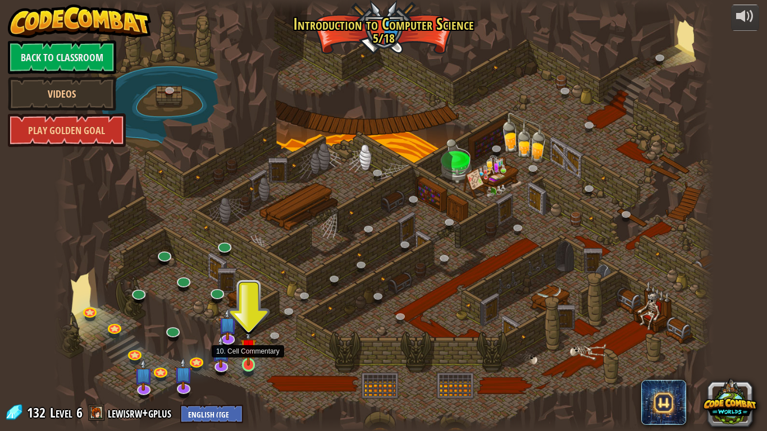
click at [249, 363] on img at bounding box center [248, 347] width 17 height 38
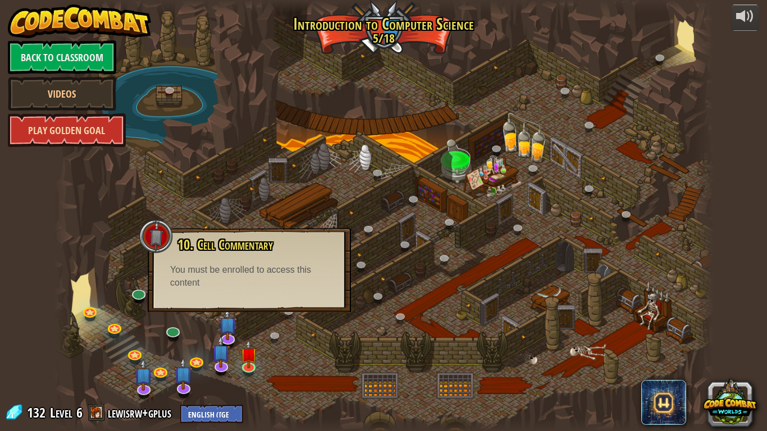
click at [99, 136] on link "Play Golden Goal" at bounding box center [67, 130] width 118 height 34
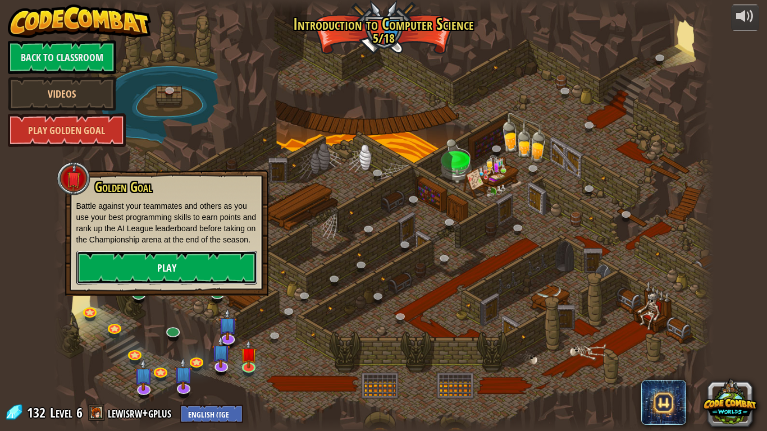
click at [186, 272] on link "Play" at bounding box center [166, 268] width 181 height 34
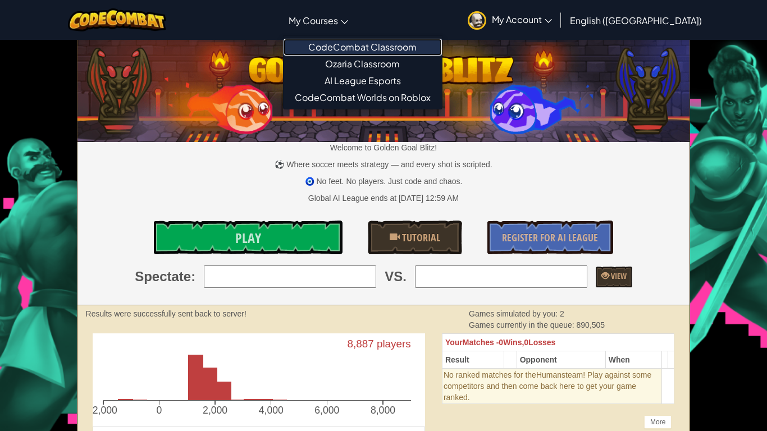
click at [381, 44] on link "CodeCombat Classroom" at bounding box center [362, 47] width 158 height 17
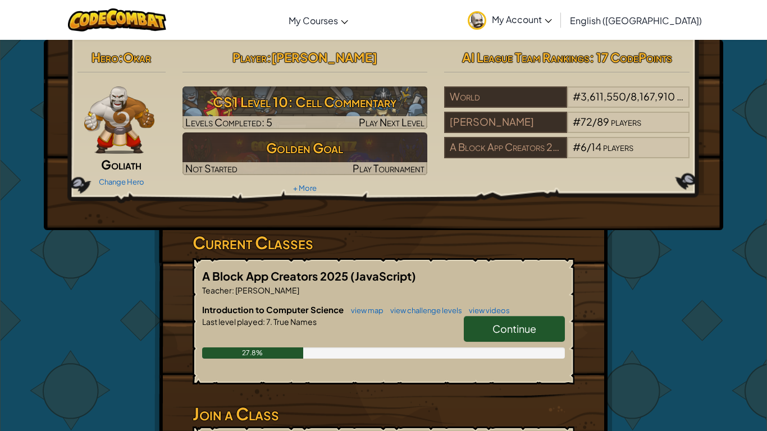
click at [131, 116] on img at bounding box center [119, 119] width 70 height 67
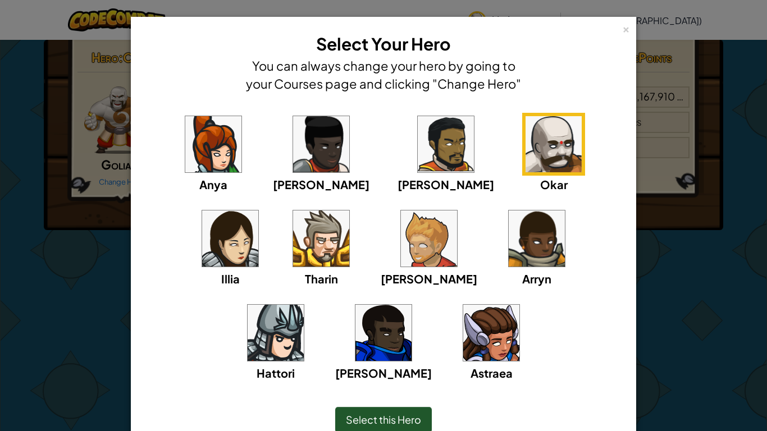
click at [432, 301] on div "[PERSON_NAME]" at bounding box center [383, 341] width 97 height 80
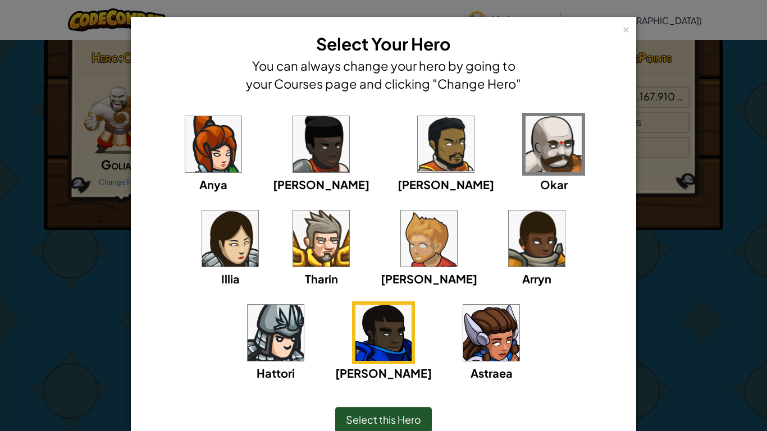
click at [411, 305] on img at bounding box center [383, 333] width 56 height 56
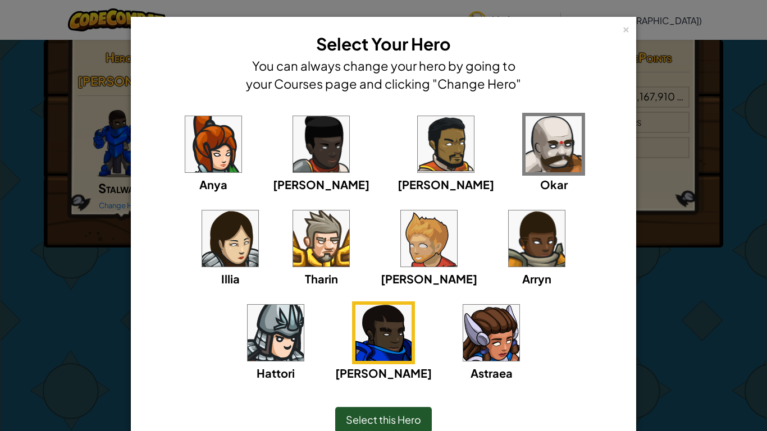
click at [383, 363] on div "Select this Hero" at bounding box center [383, 420] width 97 height 26
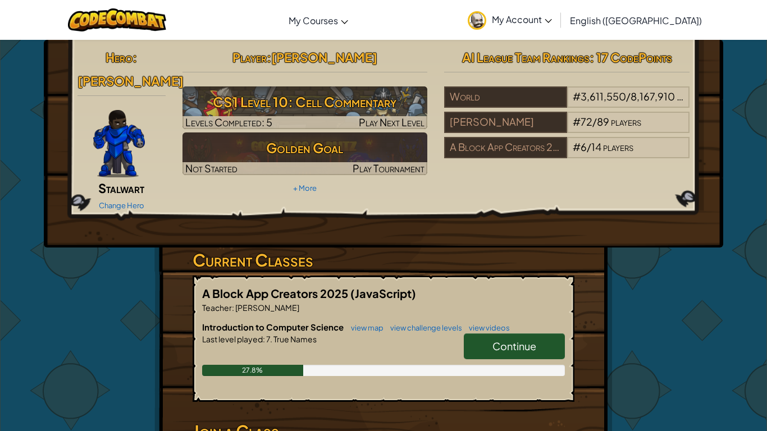
click at [120, 196] on div "Change Hero" at bounding box center [121, 205] width 88 height 18
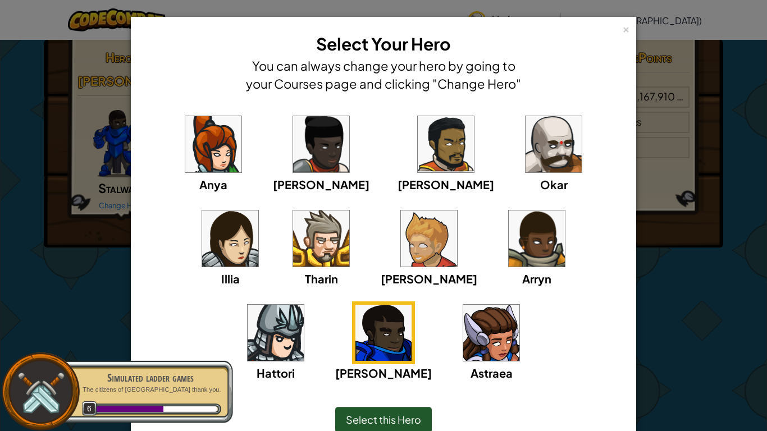
click at [258, 210] on img at bounding box center [230, 238] width 56 height 56
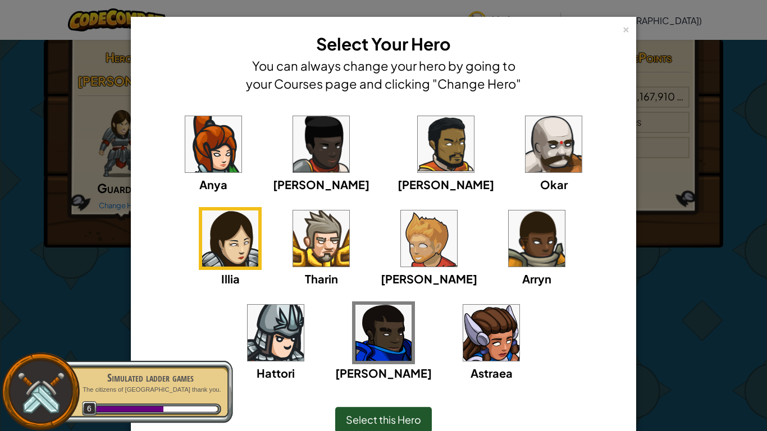
click at [373, 363] on div "Select this Hero" at bounding box center [383, 420] width 97 height 26
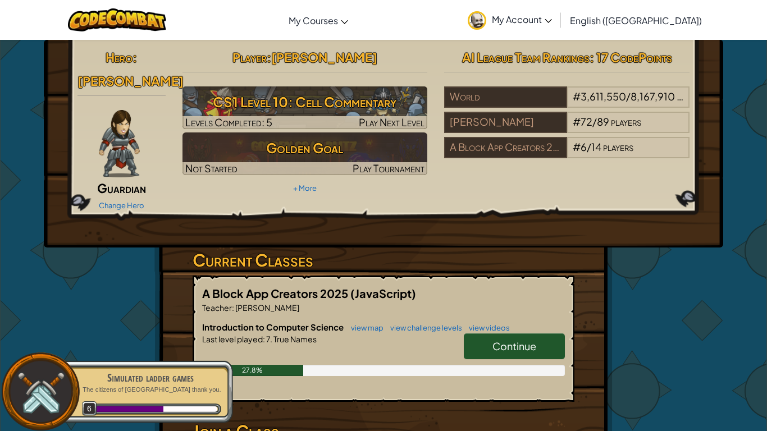
click at [137, 144] on img at bounding box center [119, 143] width 41 height 67
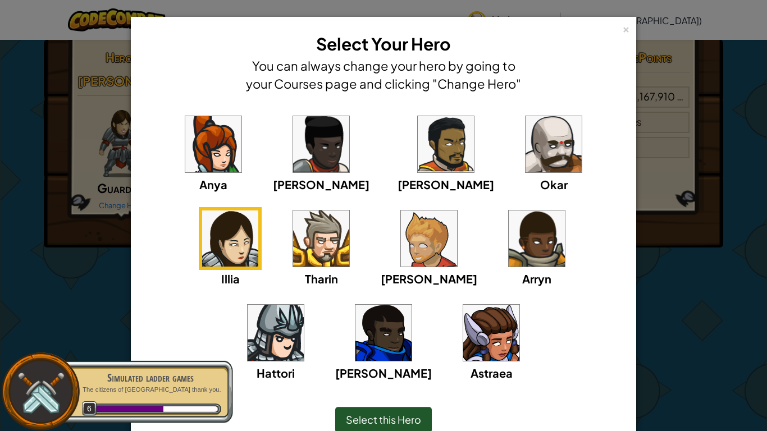
click at [214, 157] on img at bounding box center [213, 144] width 56 height 56
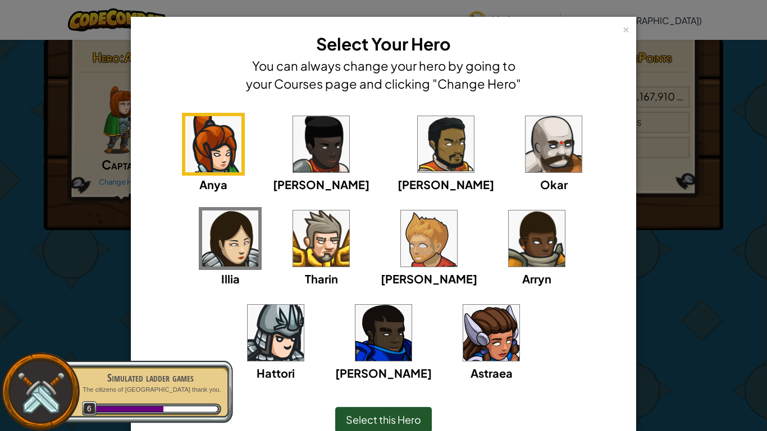
click at [289, 176] on div "[PERSON_NAME]" at bounding box center [321, 184] width 97 height 17
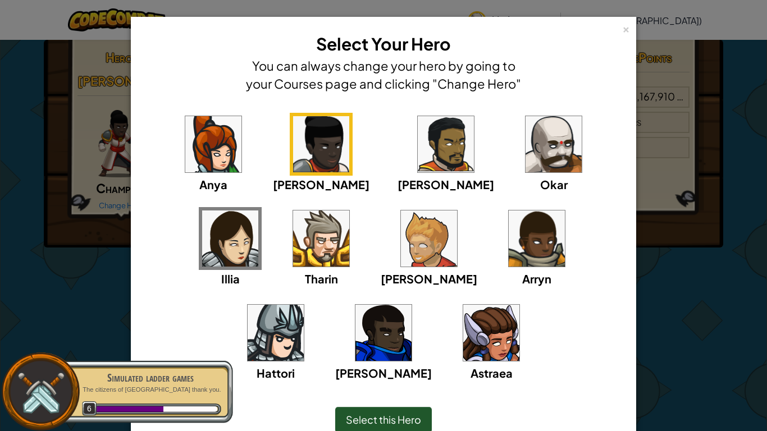
click at [418, 155] on img at bounding box center [446, 144] width 56 height 56
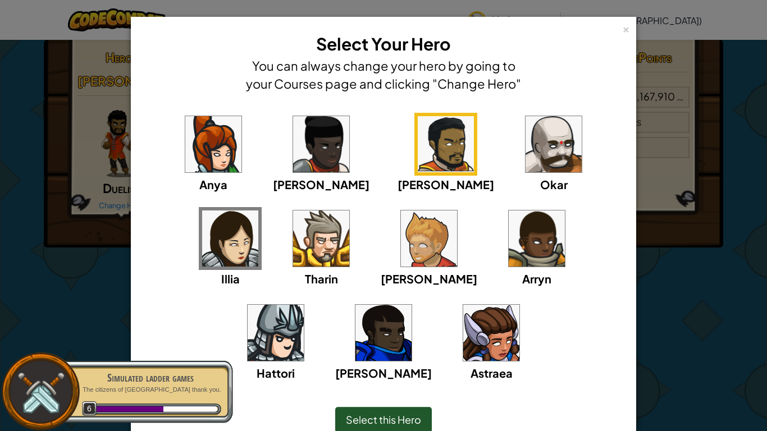
click at [525, 143] on img at bounding box center [553, 144] width 56 height 56
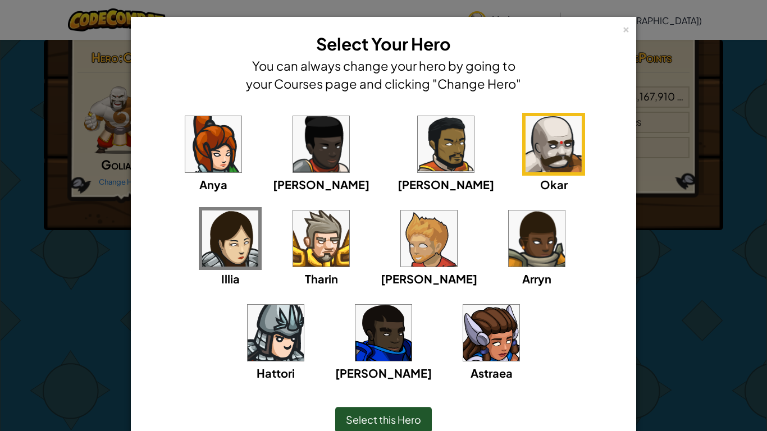
click at [293, 223] on img at bounding box center [321, 238] width 56 height 56
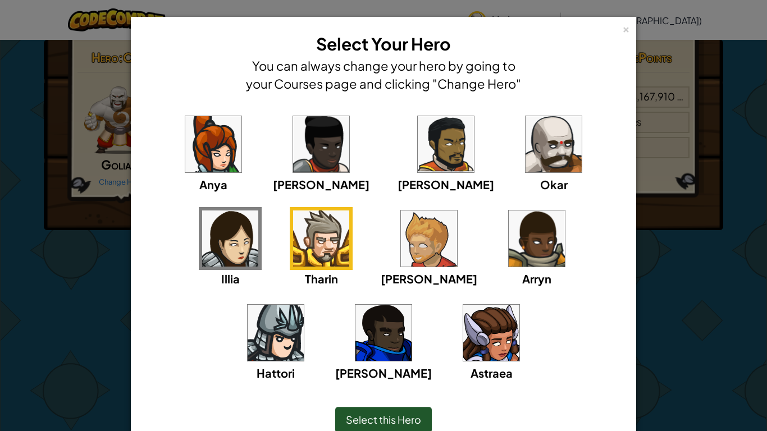
click at [293, 237] on img at bounding box center [321, 238] width 56 height 56
click at [401, 241] on img at bounding box center [429, 238] width 56 height 56
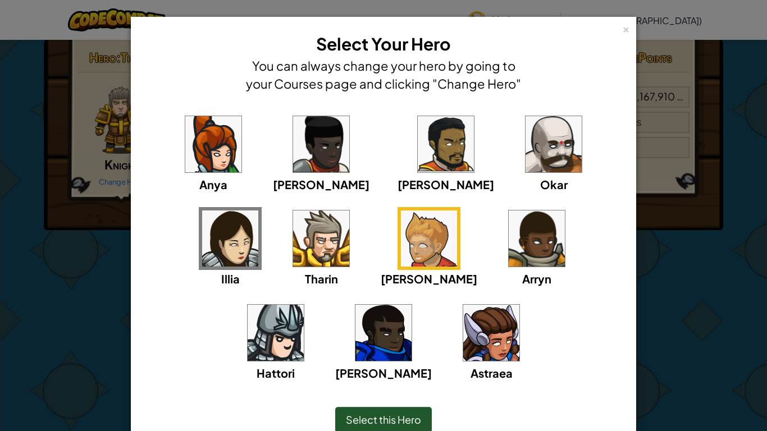
click at [508, 237] on img at bounding box center [536, 238] width 56 height 56
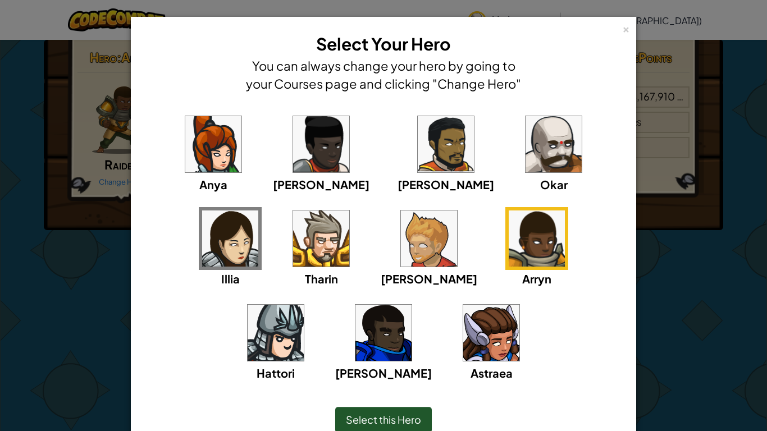
click at [304, 305] on img at bounding box center [275, 333] width 56 height 56
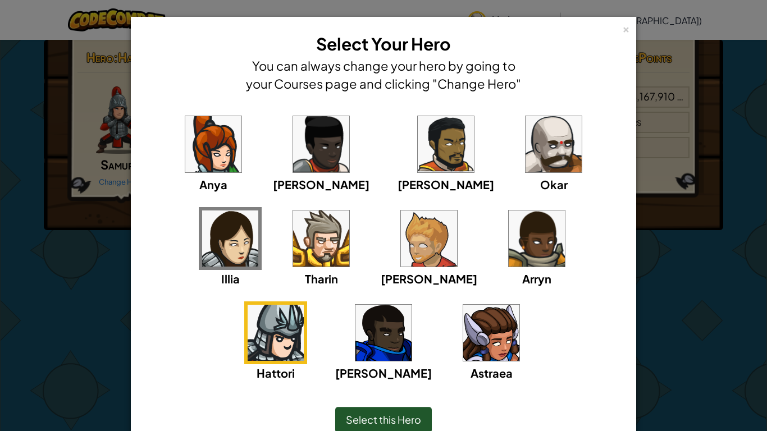
click at [411, 305] on img at bounding box center [383, 333] width 56 height 56
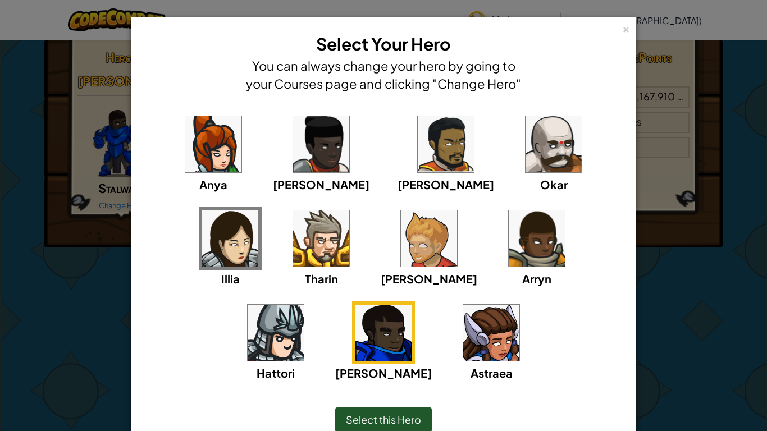
click at [463, 313] on img at bounding box center [491, 333] width 56 height 56
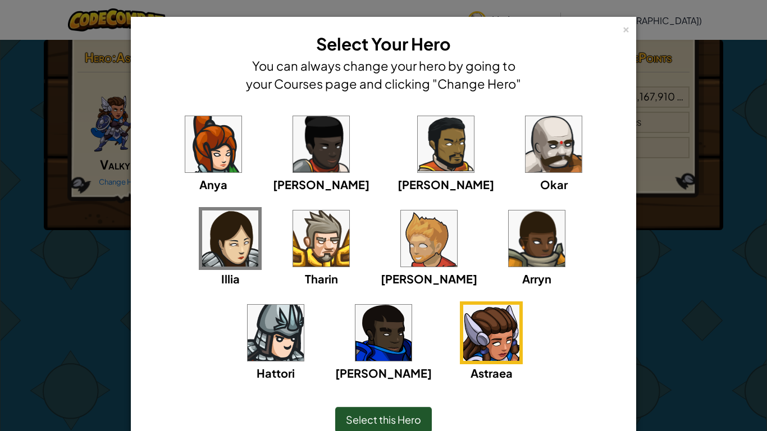
click at [525, 129] on img at bounding box center [553, 144] width 56 height 56
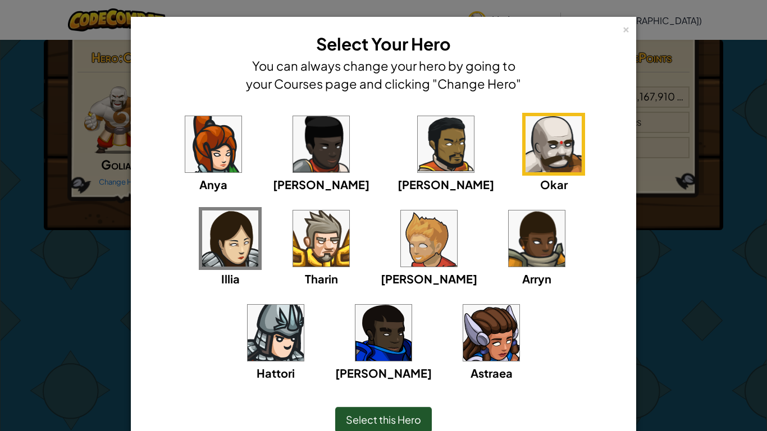
click at [349, 363] on span "Select this Hero" at bounding box center [383, 419] width 75 height 13
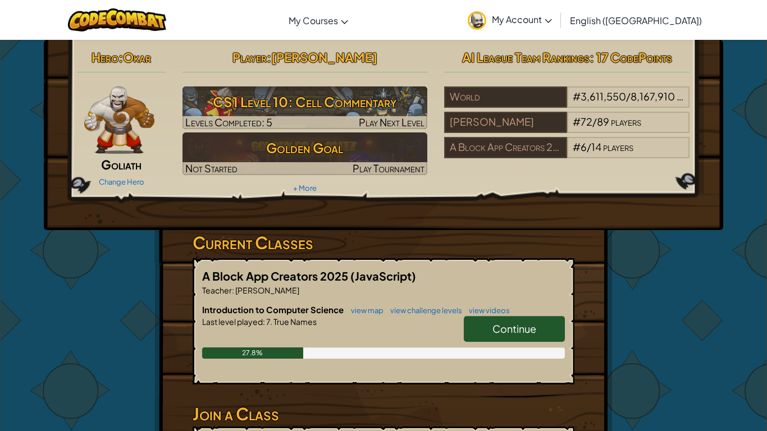
click at [557, 26] on link "My Account" at bounding box center [509, 19] width 95 height 35
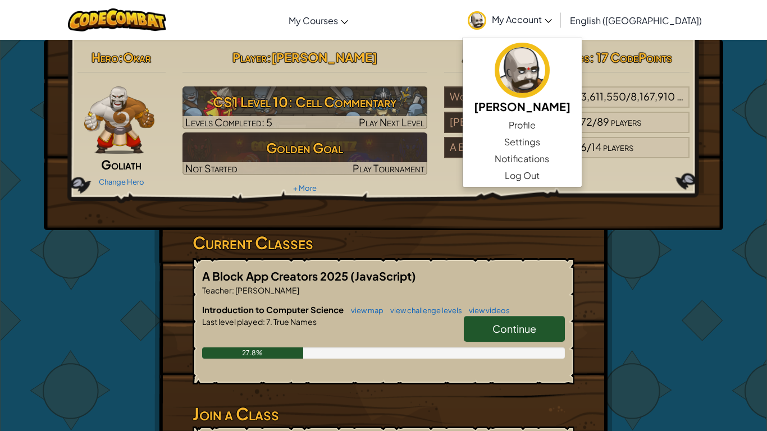
click at [493, 173] on div "Hero : Okar Goliath Change Hero Player : [PERSON_NAME] CS1 Level 10: Cell Comme…" at bounding box center [383, 120] width 629 height 151
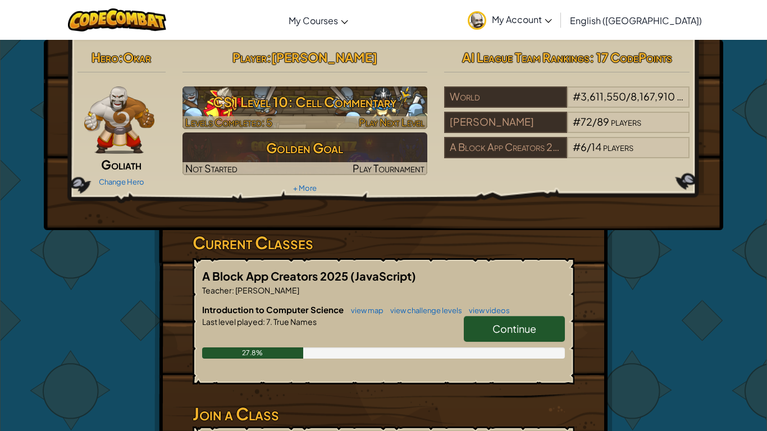
click at [410, 117] on span "Play Next Level" at bounding box center [392, 122] width 66 height 13
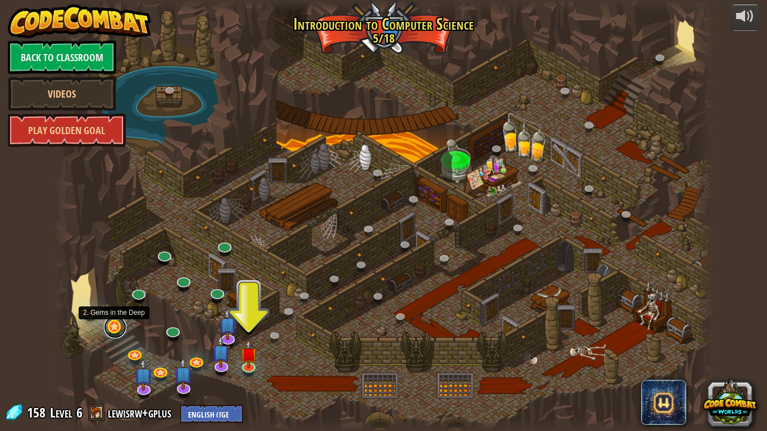
click at [117, 328] on link at bounding box center [115, 327] width 22 height 22
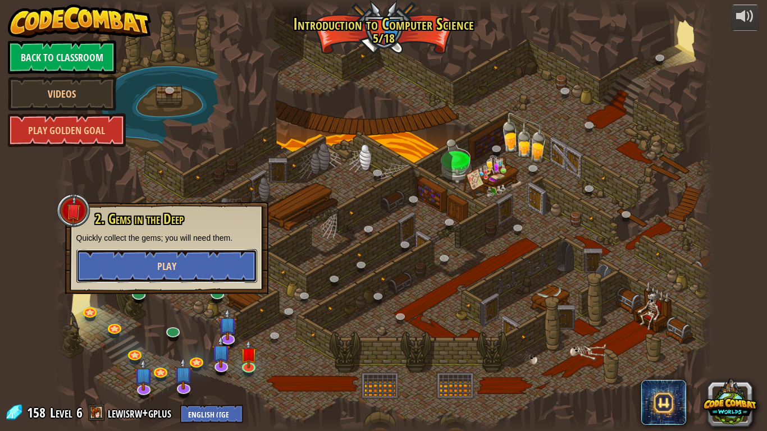
click at [180, 268] on button "Play" at bounding box center [166, 266] width 181 height 34
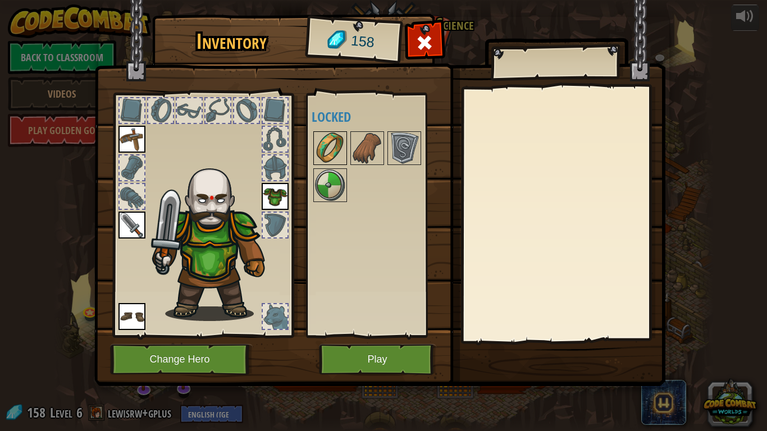
click at [327, 161] on img at bounding box center [329, 147] width 31 height 31
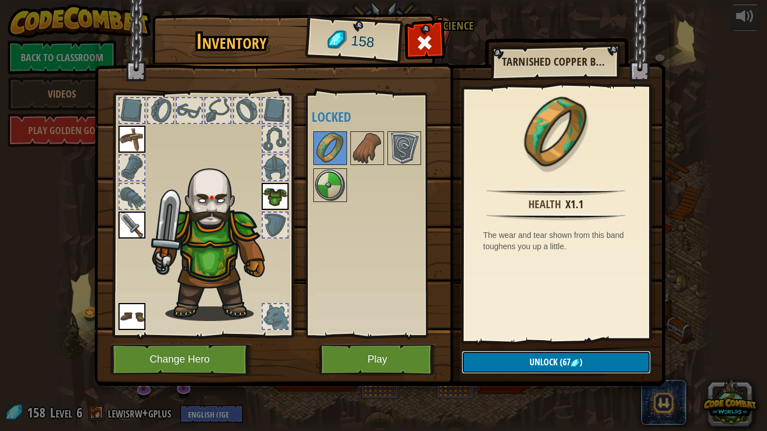
click at [512, 363] on button "Unlock (67 )" at bounding box center [555, 362] width 189 height 23
click at [501, 363] on button "Confirm" at bounding box center [555, 362] width 189 height 23
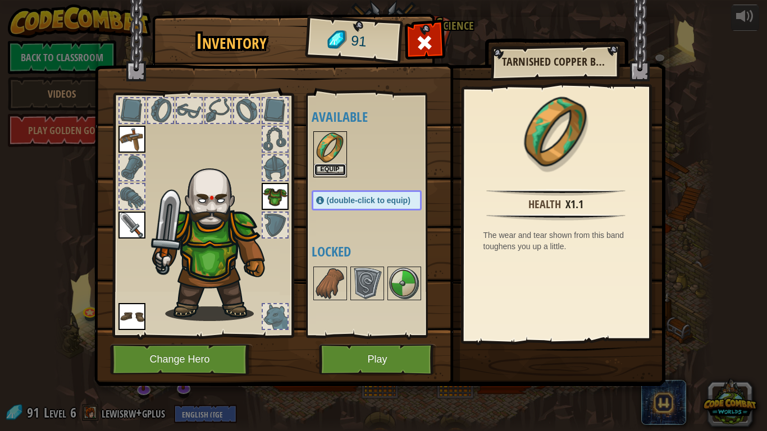
click at [319, 172] on button "Equip" at bounding box center [329, 170] width 31 height 12
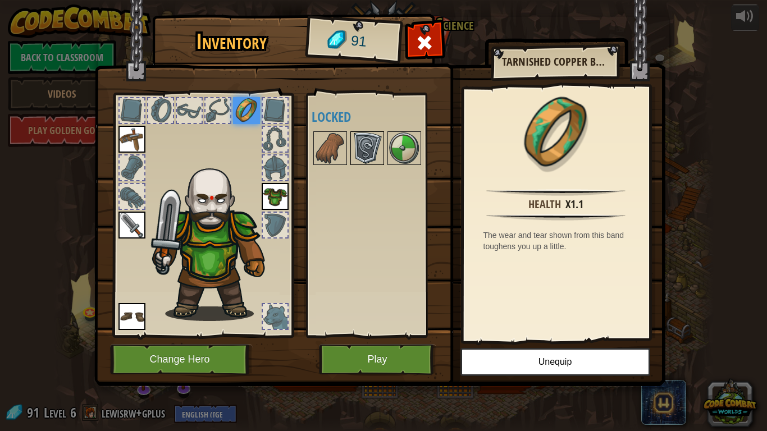
click at [369, 149] on img at bounding box center [366, 147] width 31 height 31
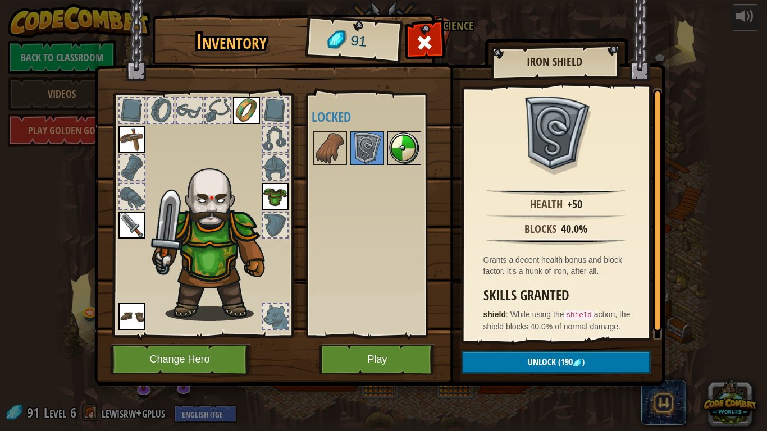
click at [398, 143] on img at bounding box center [403, 147] width 31 height 31
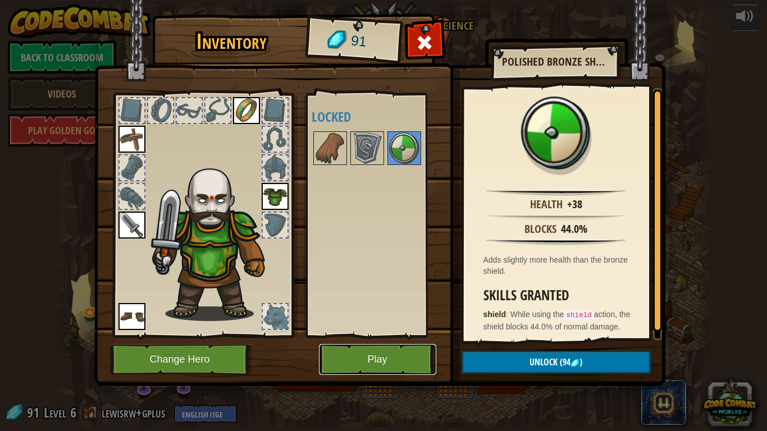
click at [389, 350] on button "Play" at bounding box center [377, 359] width 117 height 31
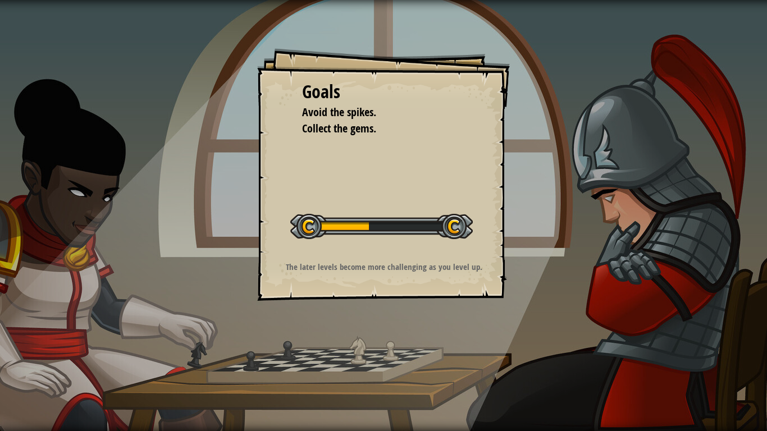
click at [389, 347] on div "Goals Avoid the spikes. Collect the gems. Start Level Error loading from server…" at bounding box center [383, 215] width 767 height 431
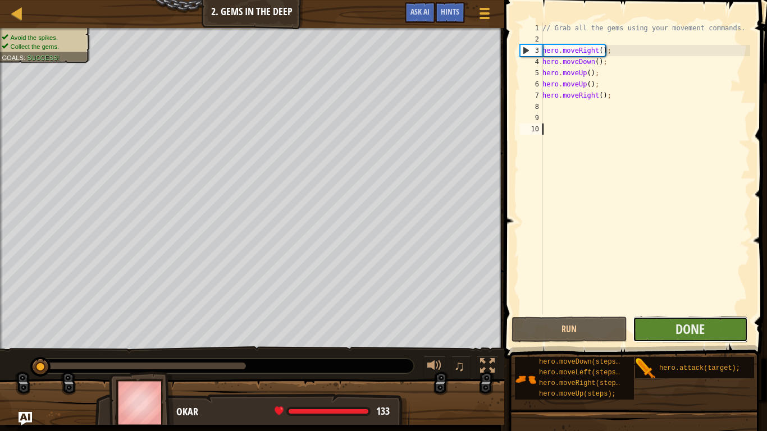
click at [653, 332] on button "Done" at bounding box center [689, 330] width 115 height 26
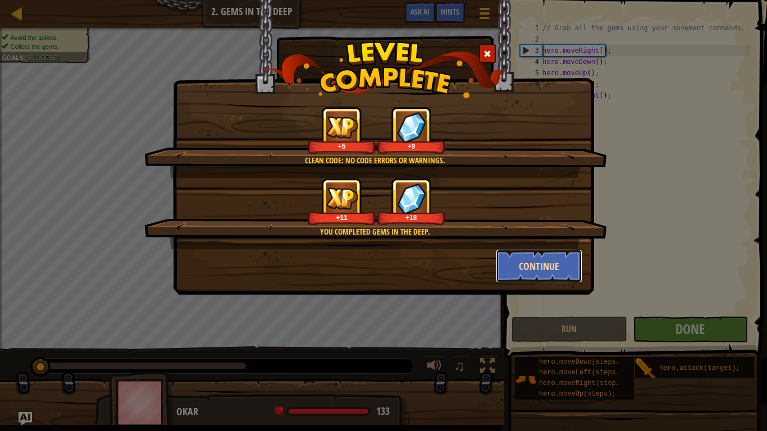
click at [529, 264] on button "Continue" at bounding box center [539, 266] width 87 height 34
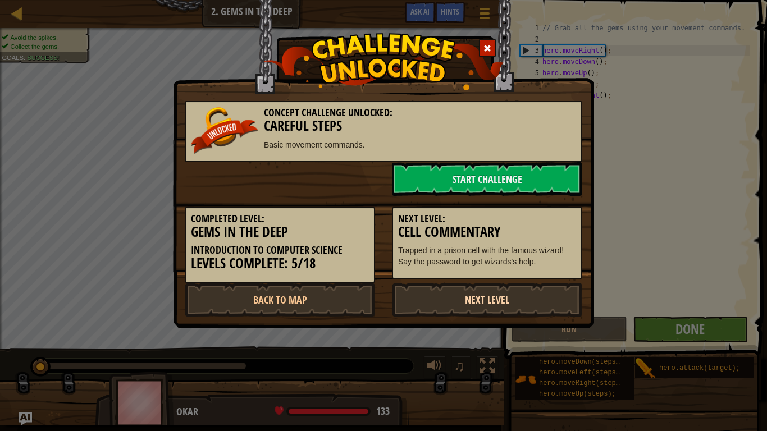
click at [452, 308] on link "Next Level" at bounding box center [487, 300] width 190 height 34
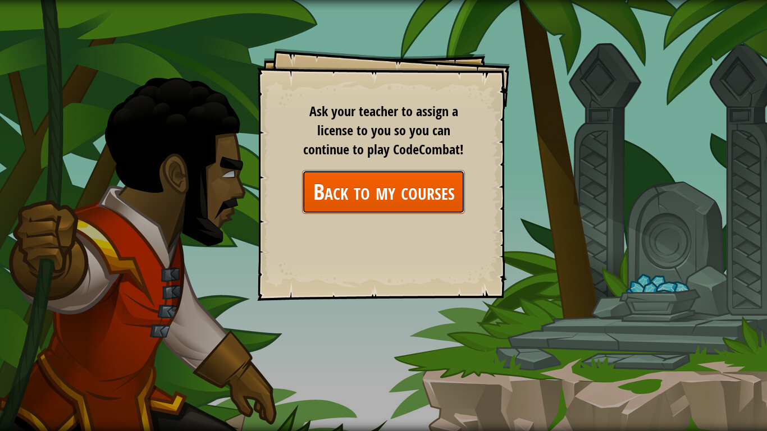
click at [374, 189] on link "Back to my courses" at bounding box center [383, 191] width 163 height 43
